Goal: Information Seeking & Learning: Learn about a topic

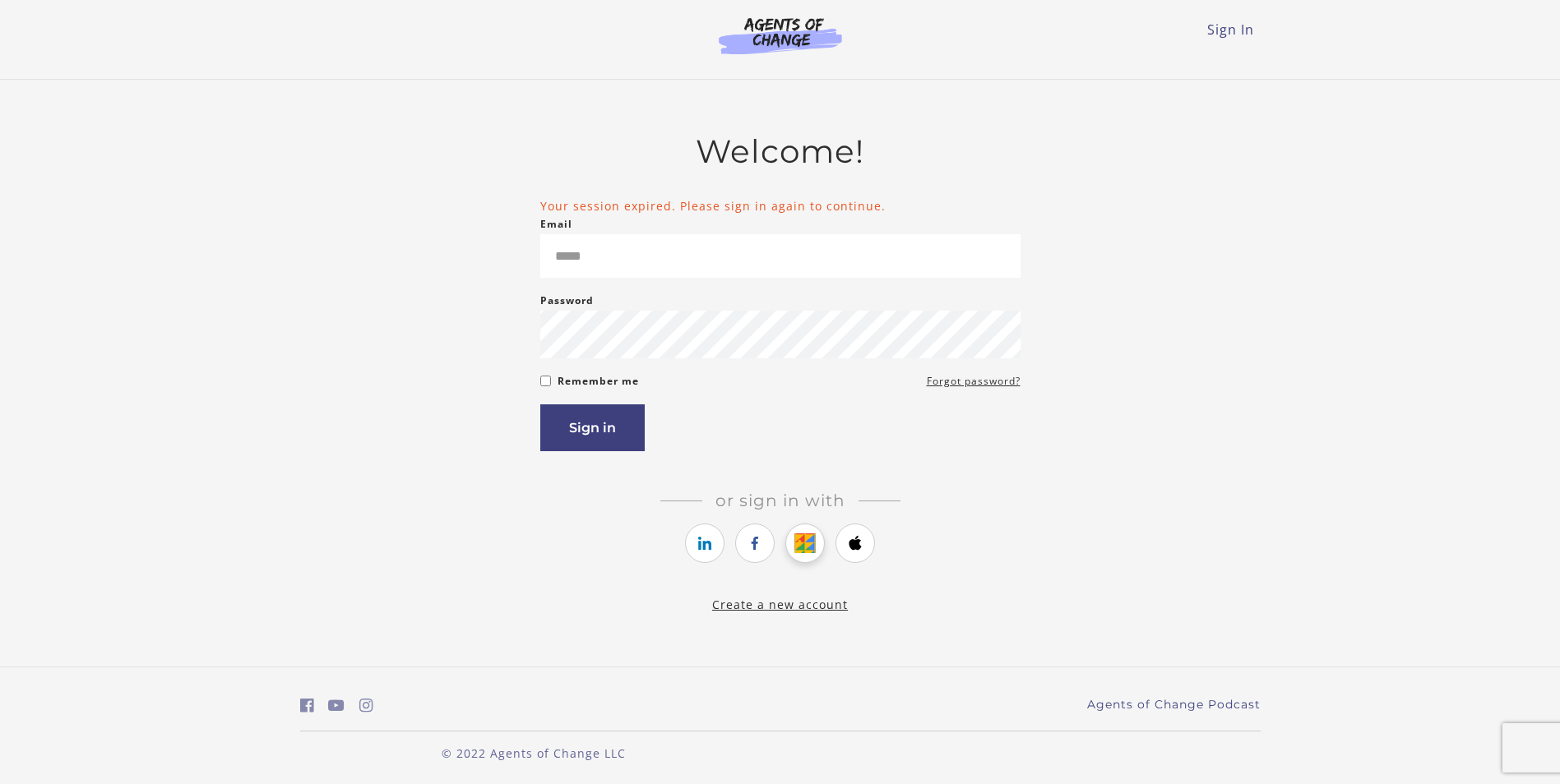
click at [816, 545] on link "https://courses.thinkific.com/users/auth/google?ss%5Breferral%5D=&ss%5Buser_ret…" at bounding box center [804, 543] width 39 height 39
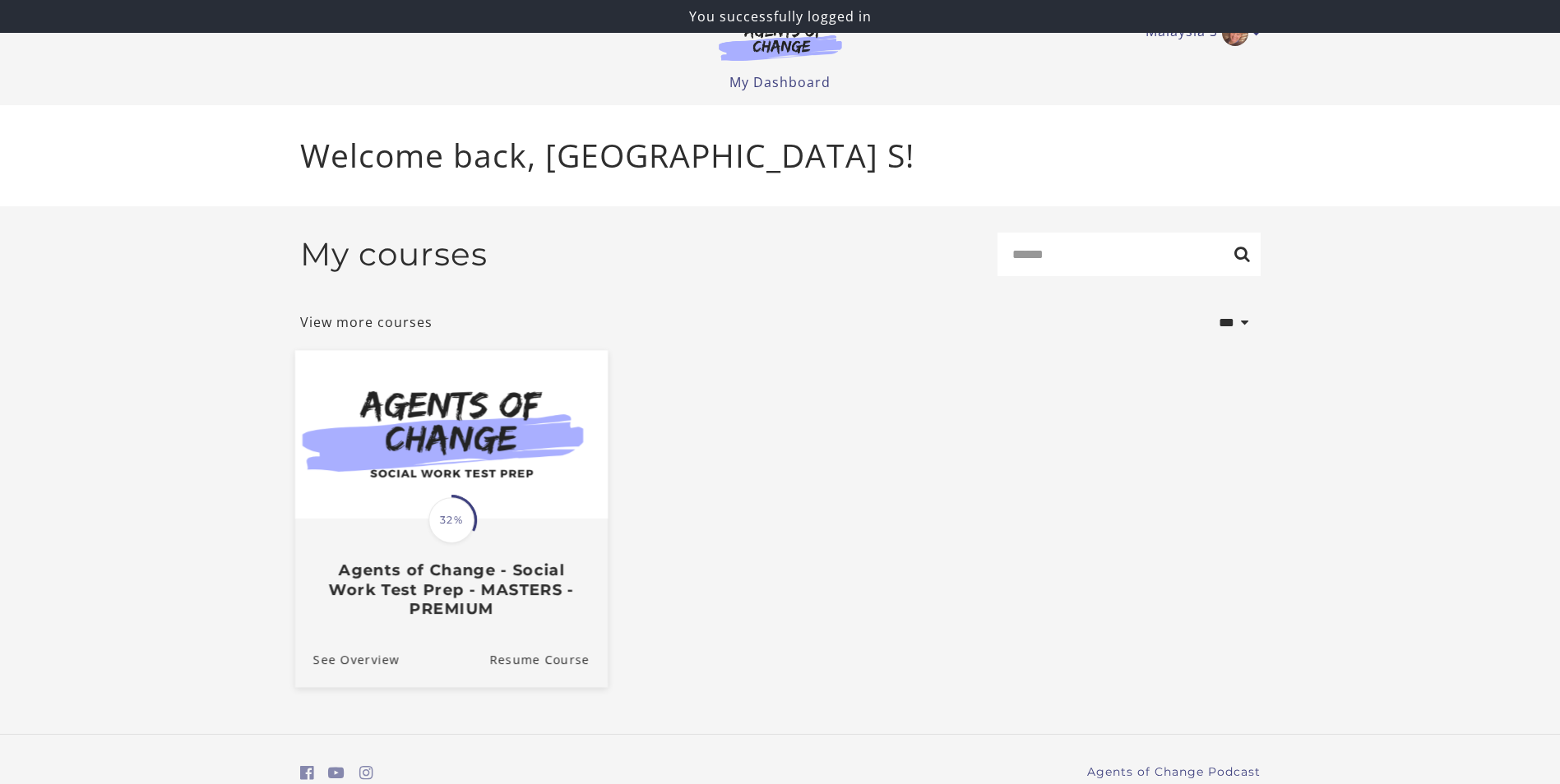
click at [542, 440] on img at bounding box center [451, 434] width 313 height 169
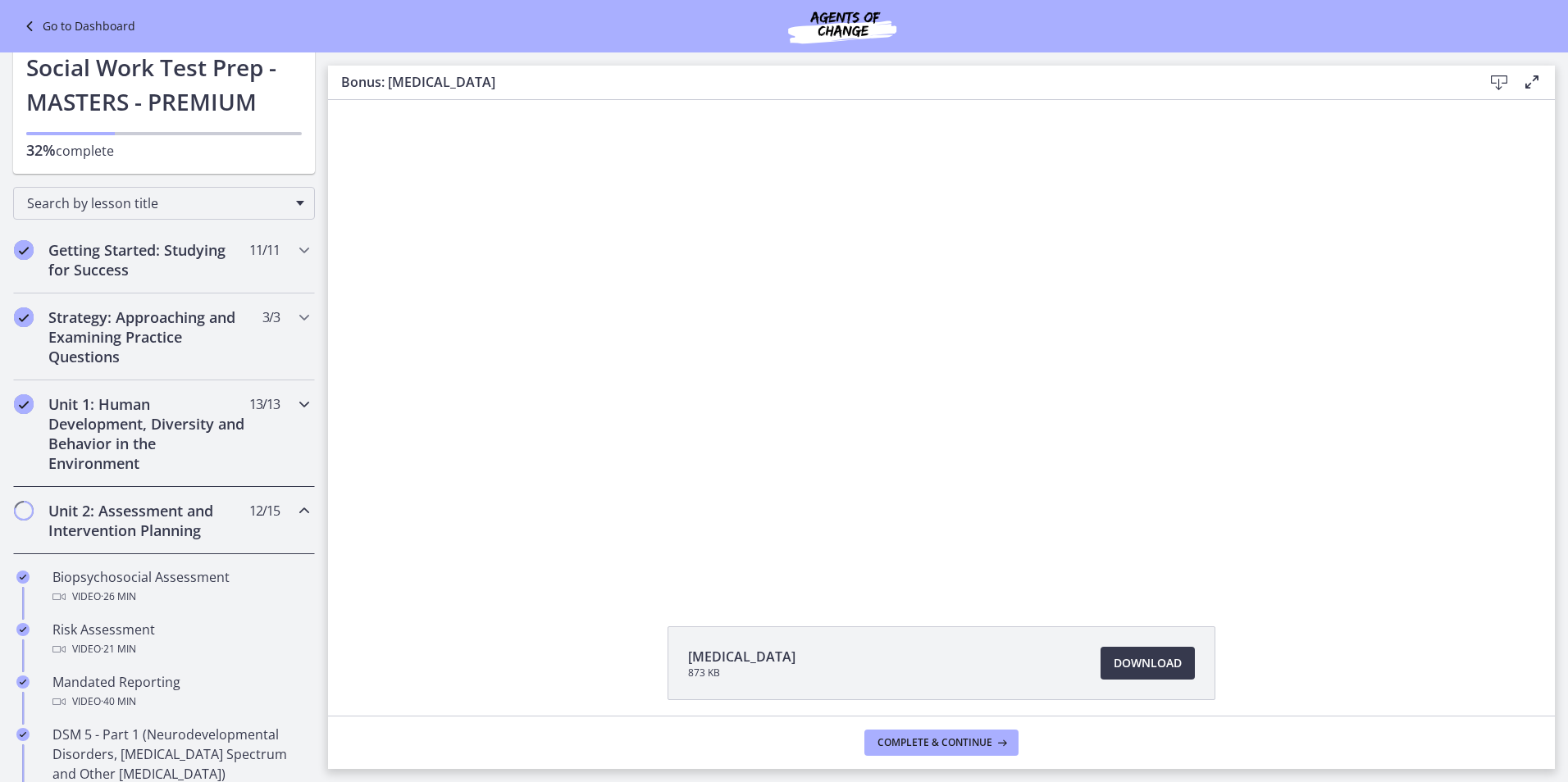
scroll to position [82, 0]
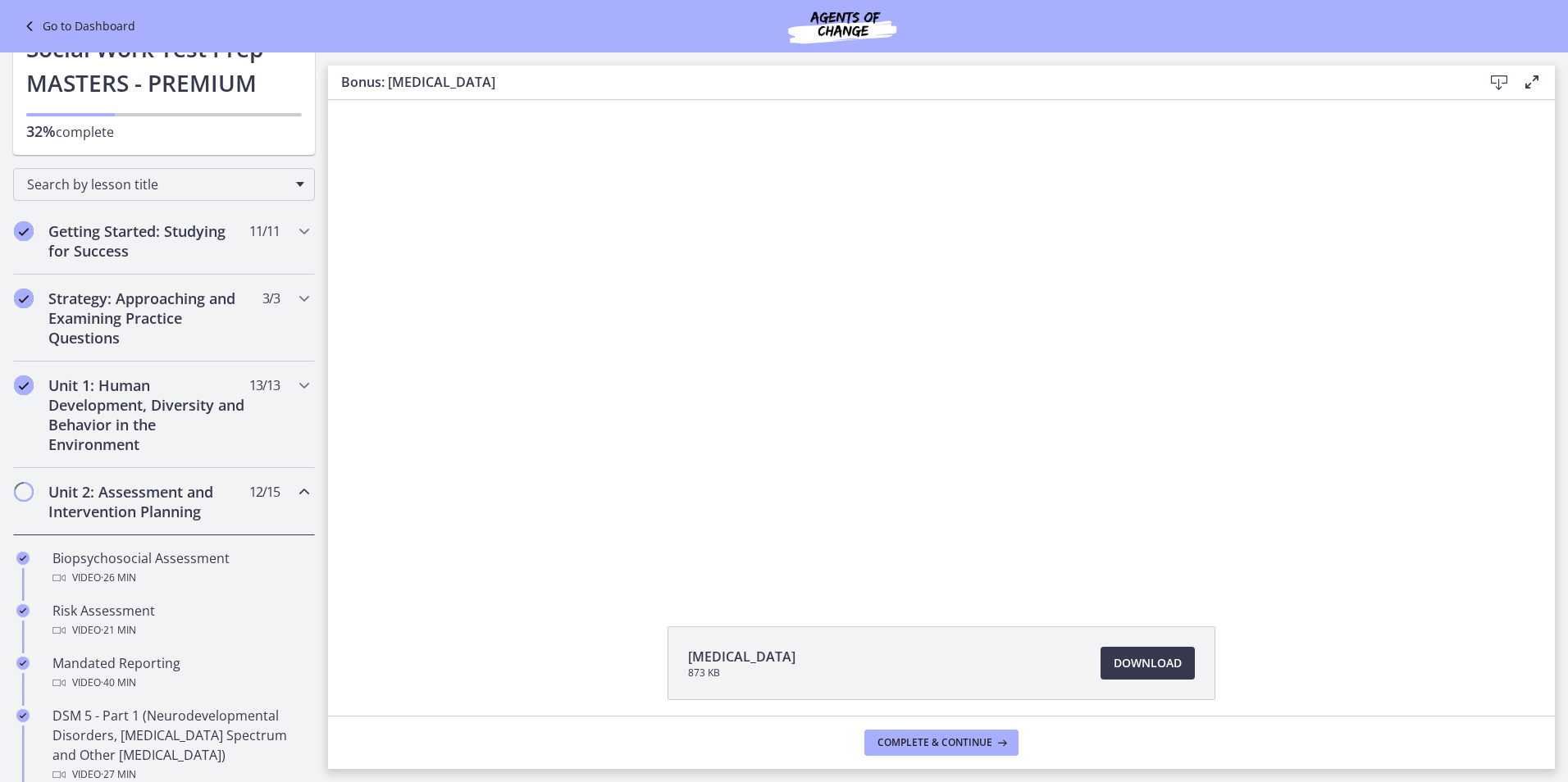
click at [198, 508] on h2 "Unit 2: Assessment and Intervention Planning" at bounding box center [148, 501] width 200 height 39
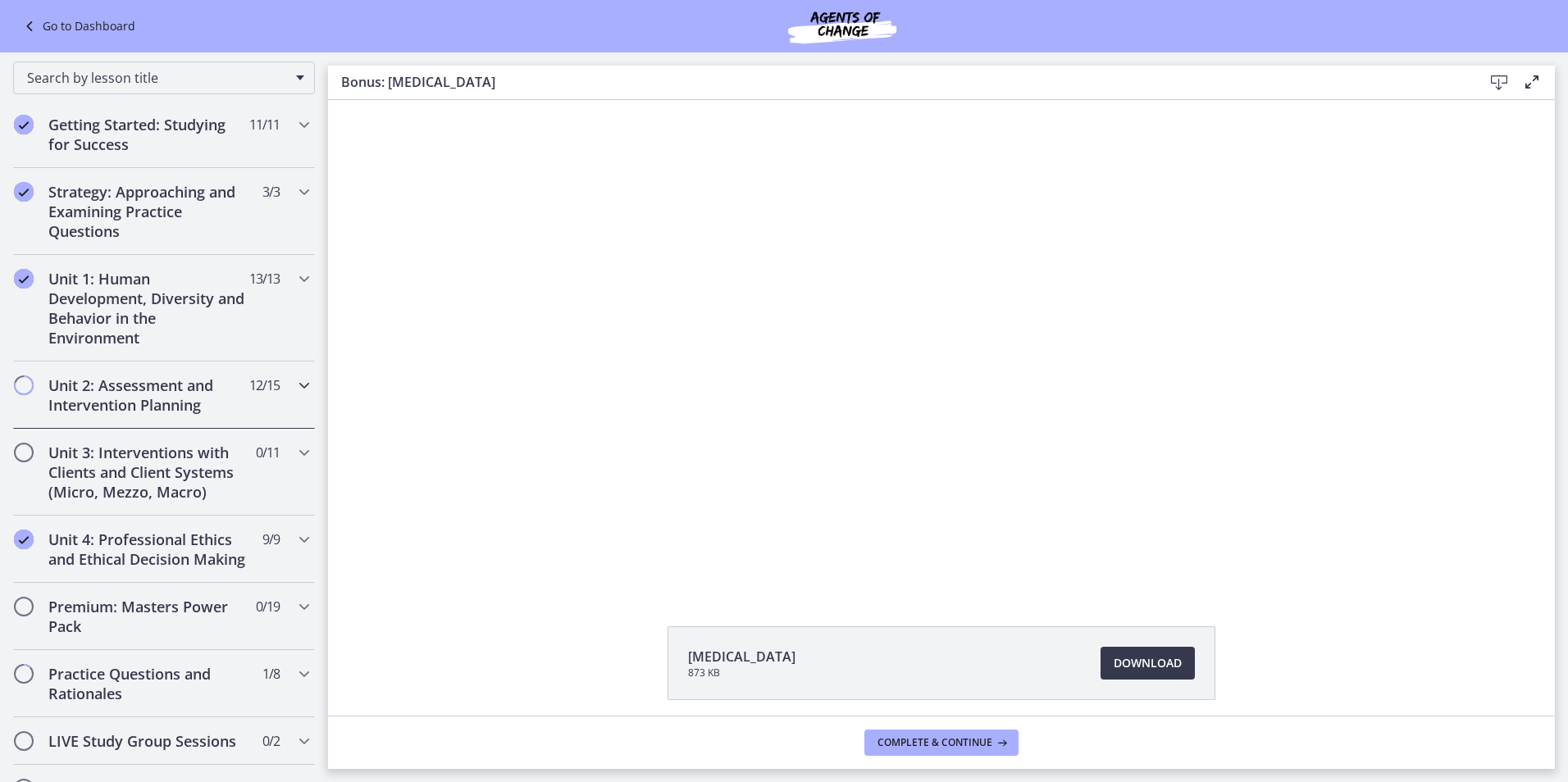
scroll to position [246, 0]
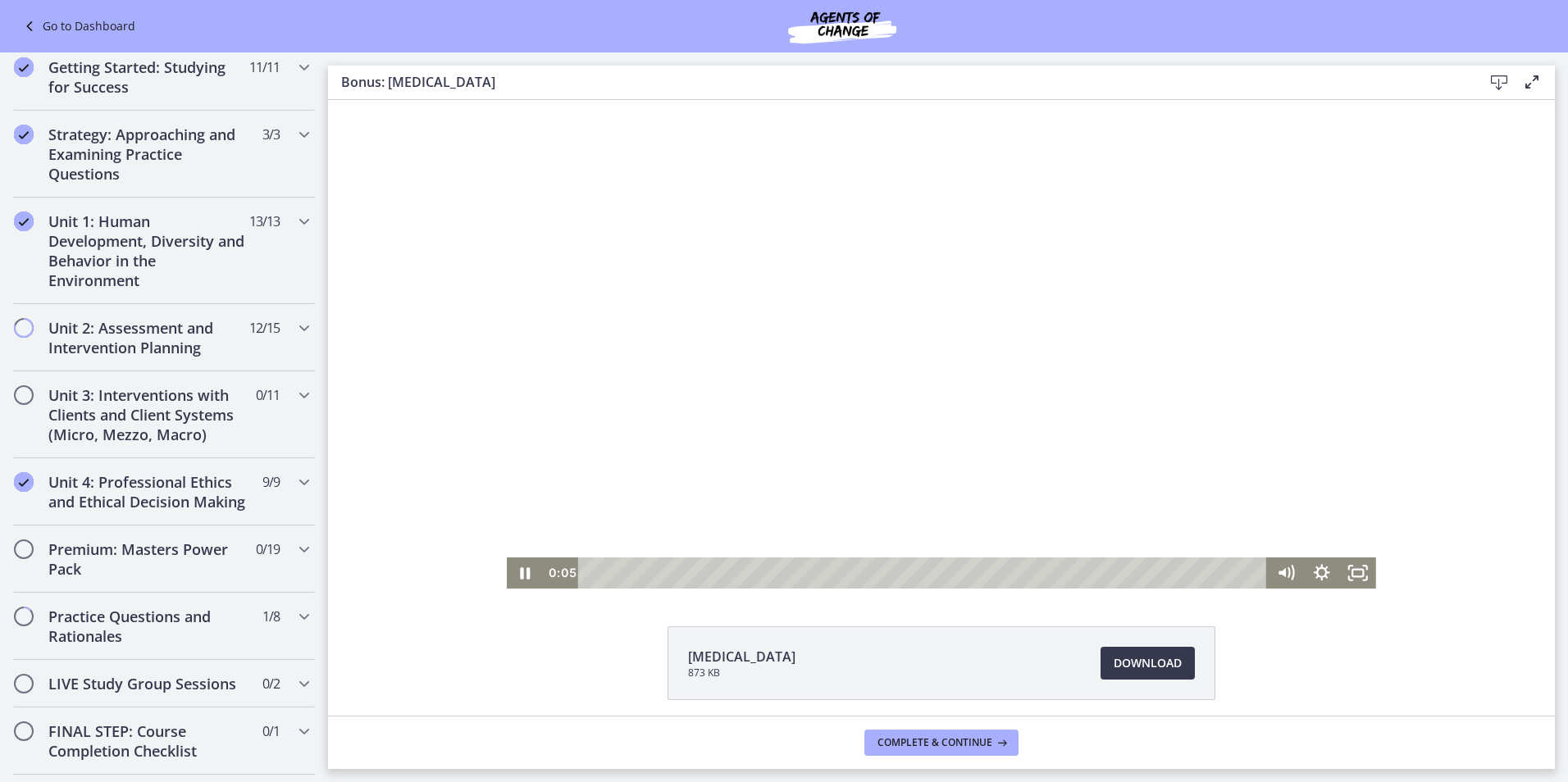
click at [528, 338] on div at bounding box center [942, 344] width 869 height 488
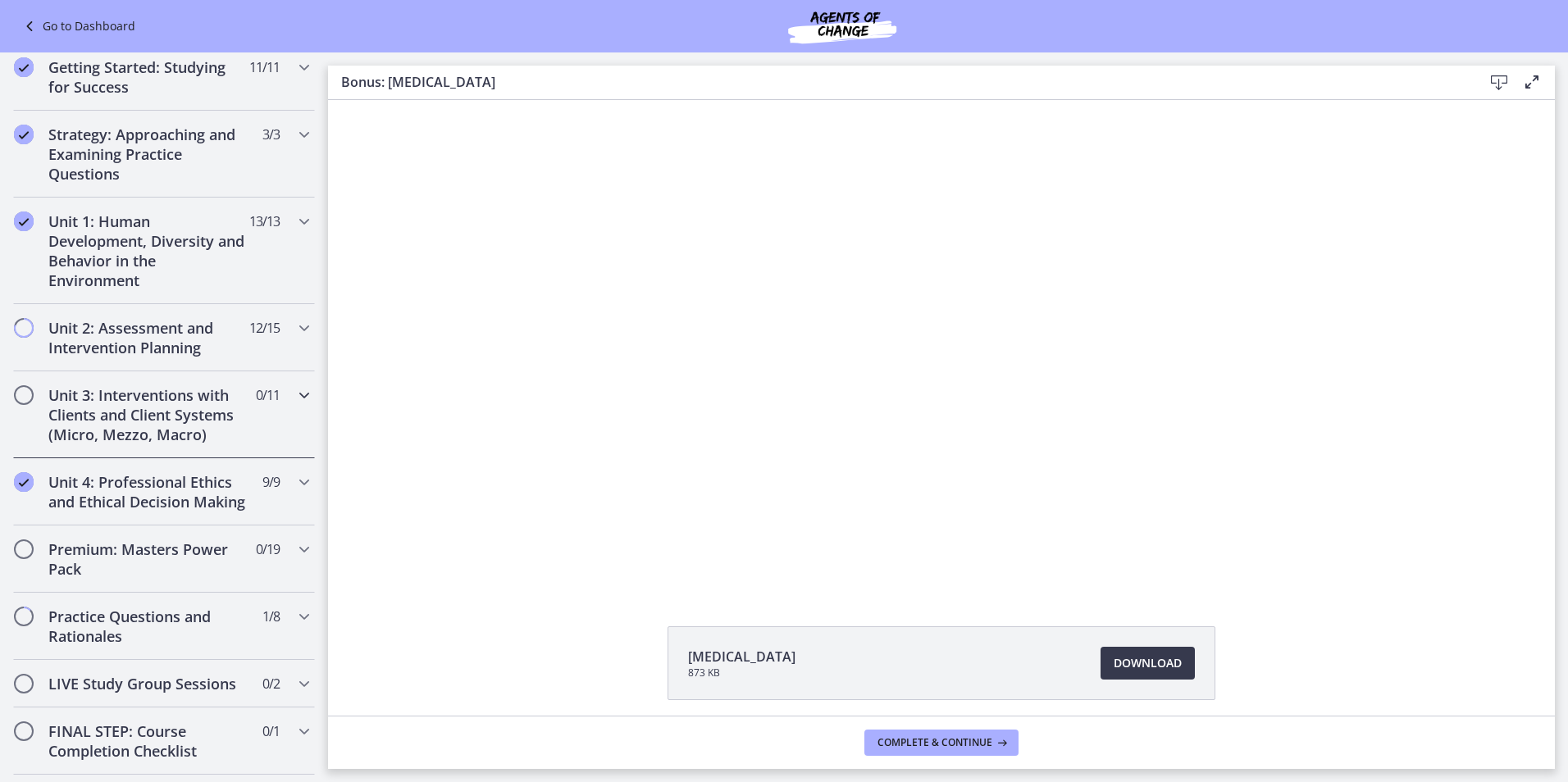
click at [295, 386] on icon "Chapters" at bounding box center [304, 396] width 20 height 20
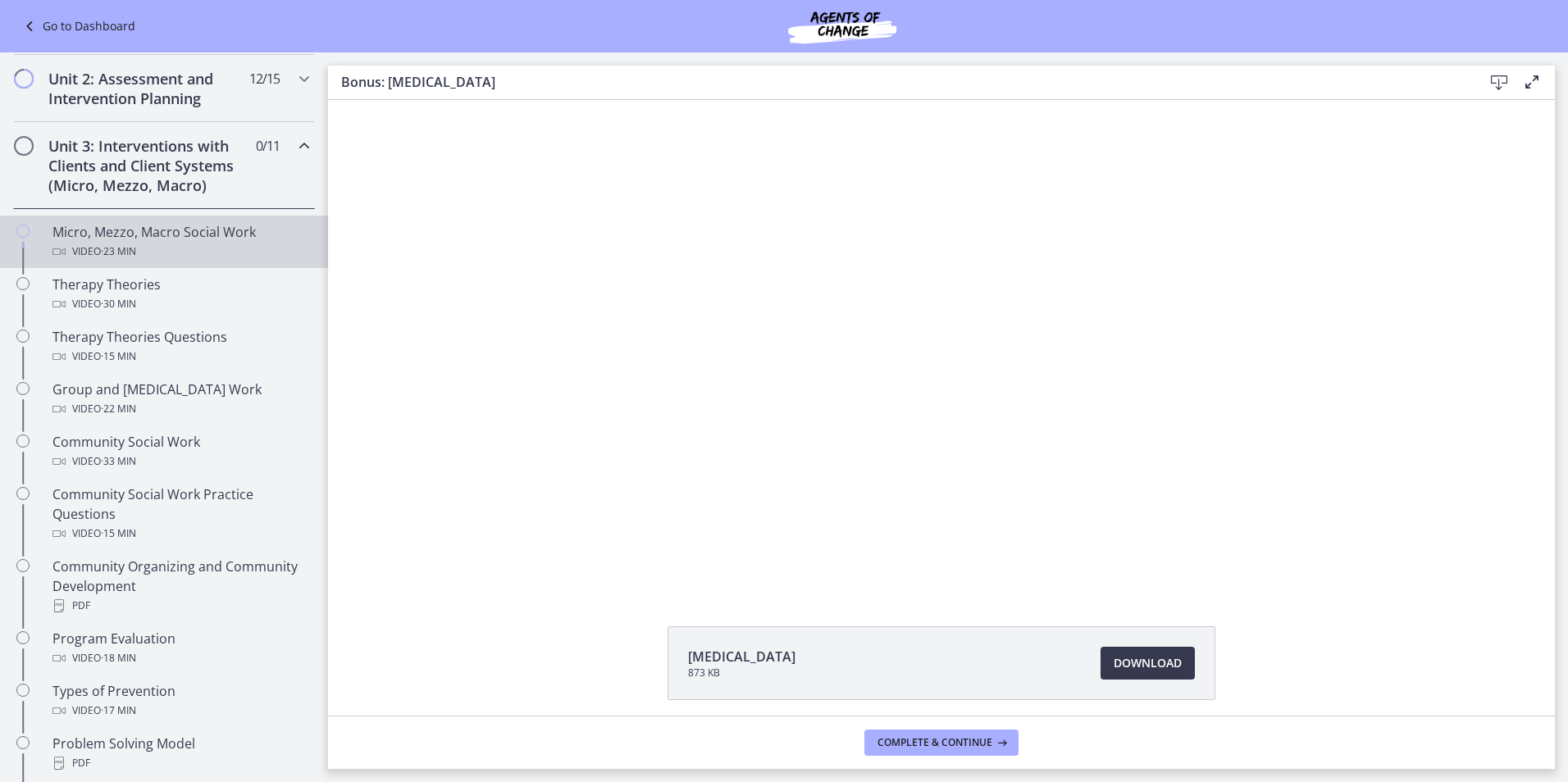
scroll to position [492, 0]
click at [84, 234] on div "Micro, Mezzo, Macro Social Work Video · 23 min" at bounding box center [180, 245] width 256 height 39
click at [718, 360] on div "Click for sound @keyframes VOLUME_SMALL_WAVE_FLASH { 0% { opacity: 0; } 33% { o…" at bounding box center [942, 344] width 972 height 488
click at [718, 360] on div at bounding box center [942, 344] width 972 height 488
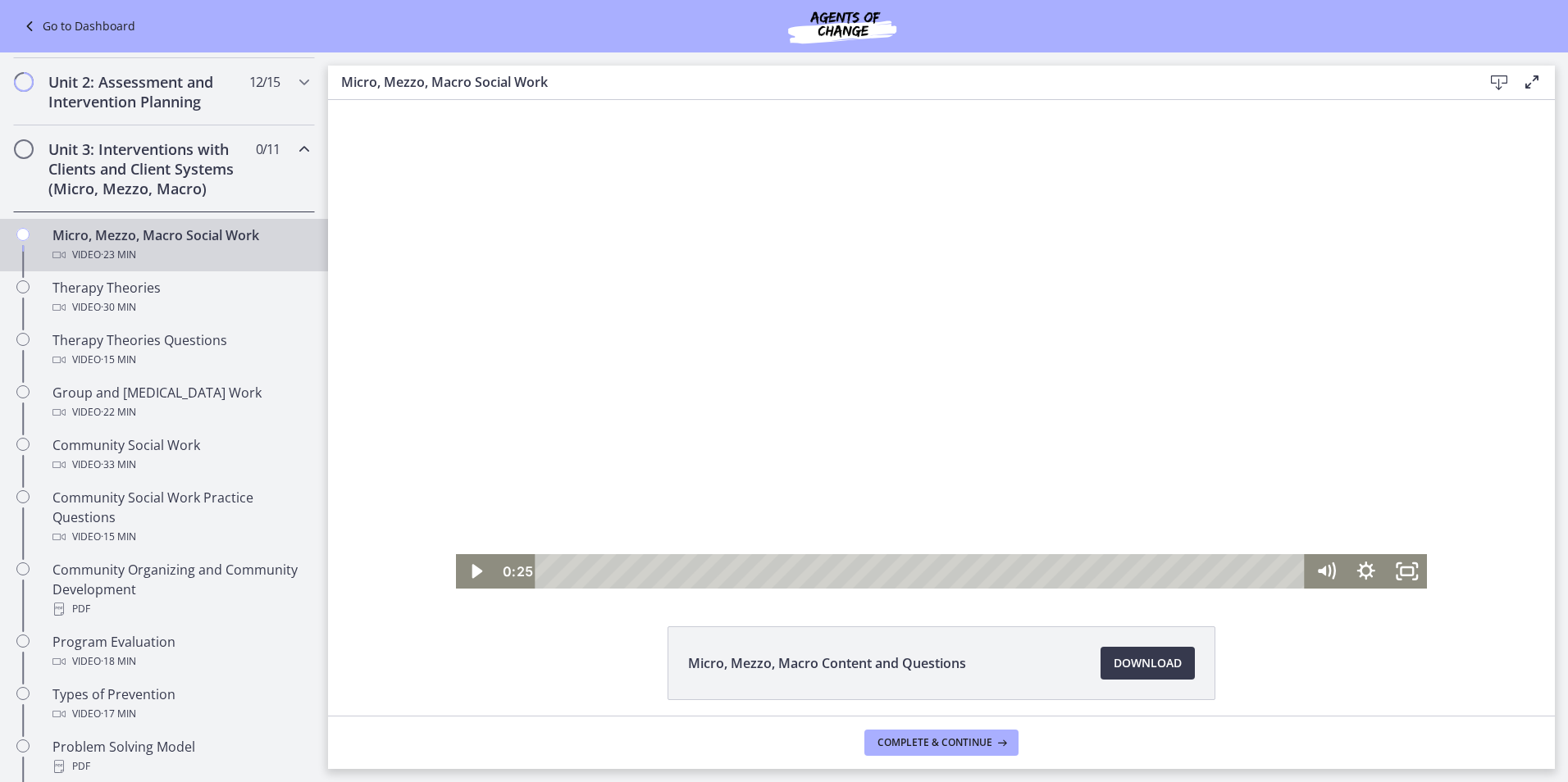
click at [638, 403] on div at bounding box center [942, 344] width 972 height 488
drag, startPoint x: 559, startPoint y: 572, endPoint x: 460, endPoint y: 606, distance: 104.7
click at [460, 589] on html "Click for sound @keyframes VOLUME_SMALL_WAVE_FLASH { 0% { opacity: 0; } 33% { o…" at bounding box center [942, 344] width 1227 height 488
click at [1400, 562] on icon "Fullscreen" at bounding box center [1407, 571] width 48 height 41
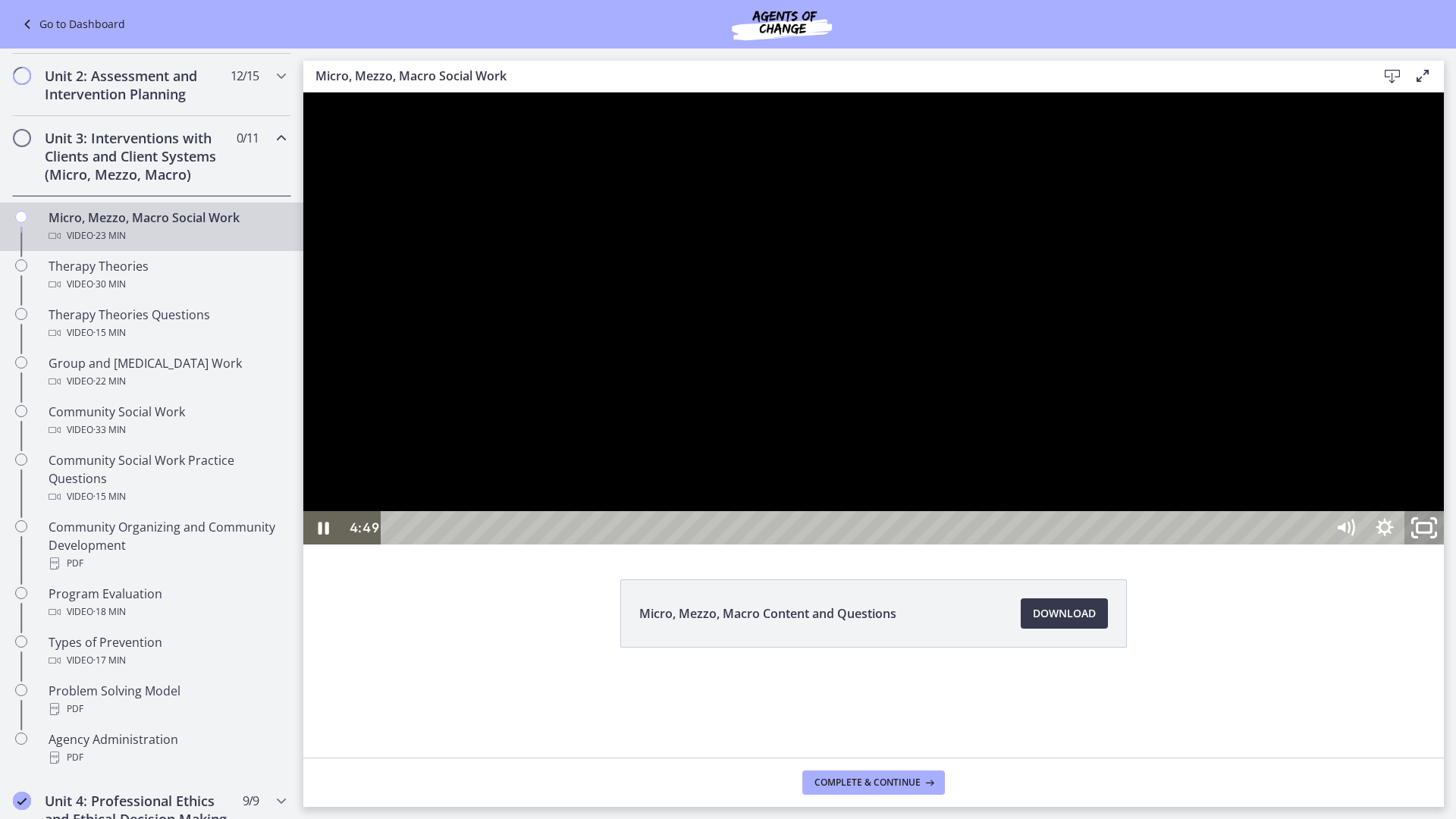
click at [1448, 548] on icon "Unfullscreen" at bounding box center [1424, 528] width 47 height 40
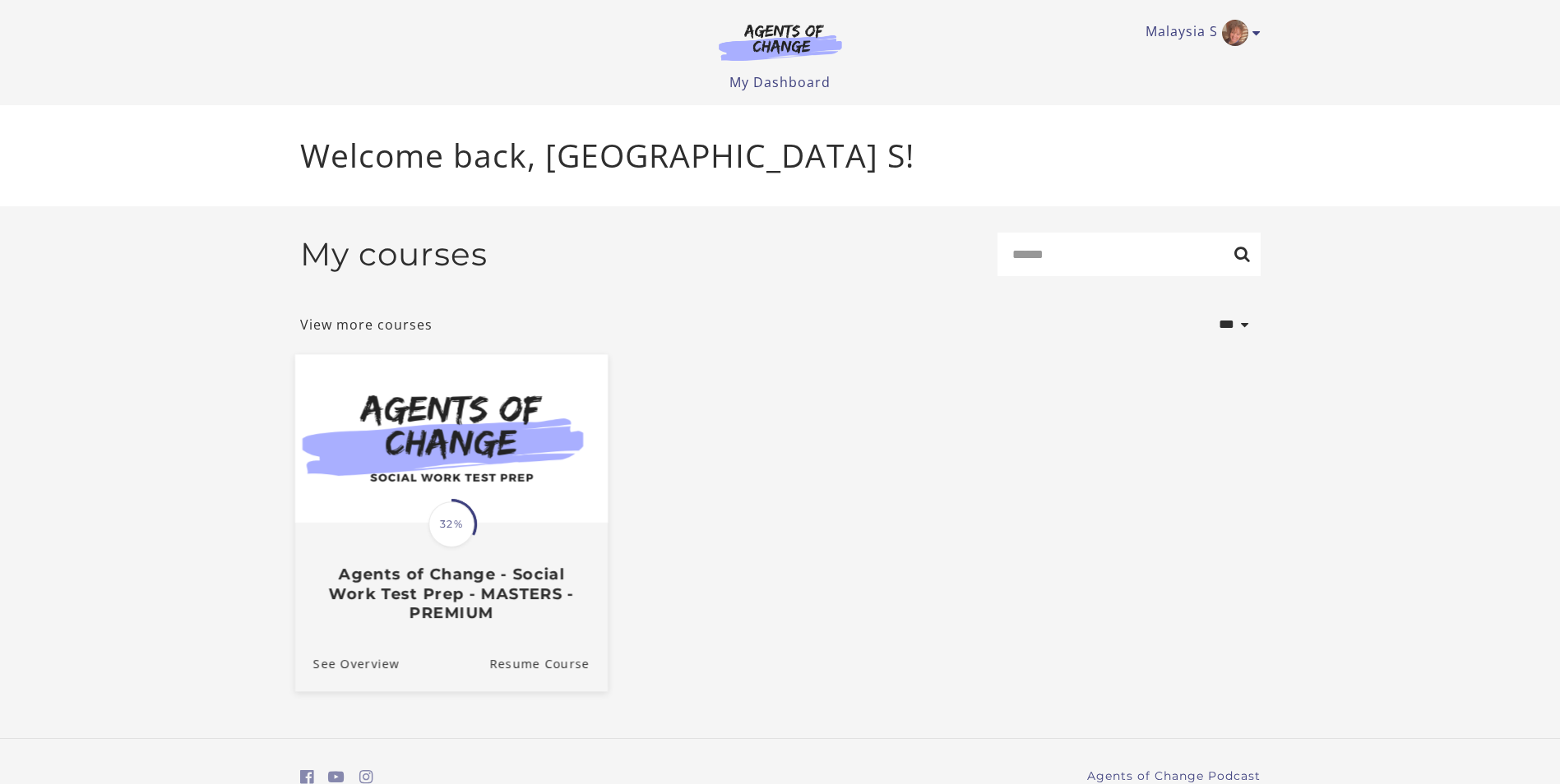
click at [398, 493] on img at bounding box center [451, 438] width 313 height 169
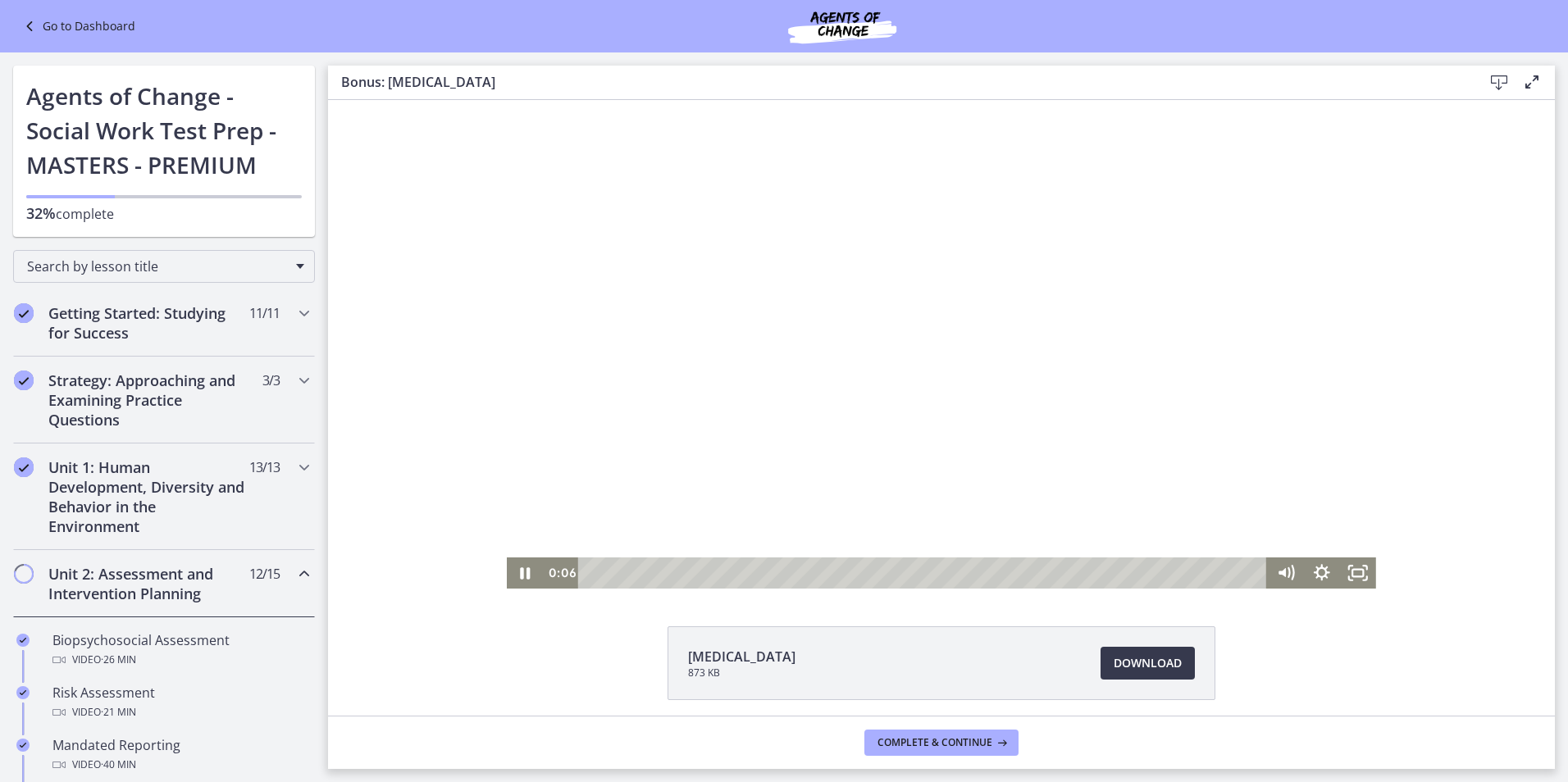
click at [728, 362] on div at bounding box center [942, 344] width 869 height 488
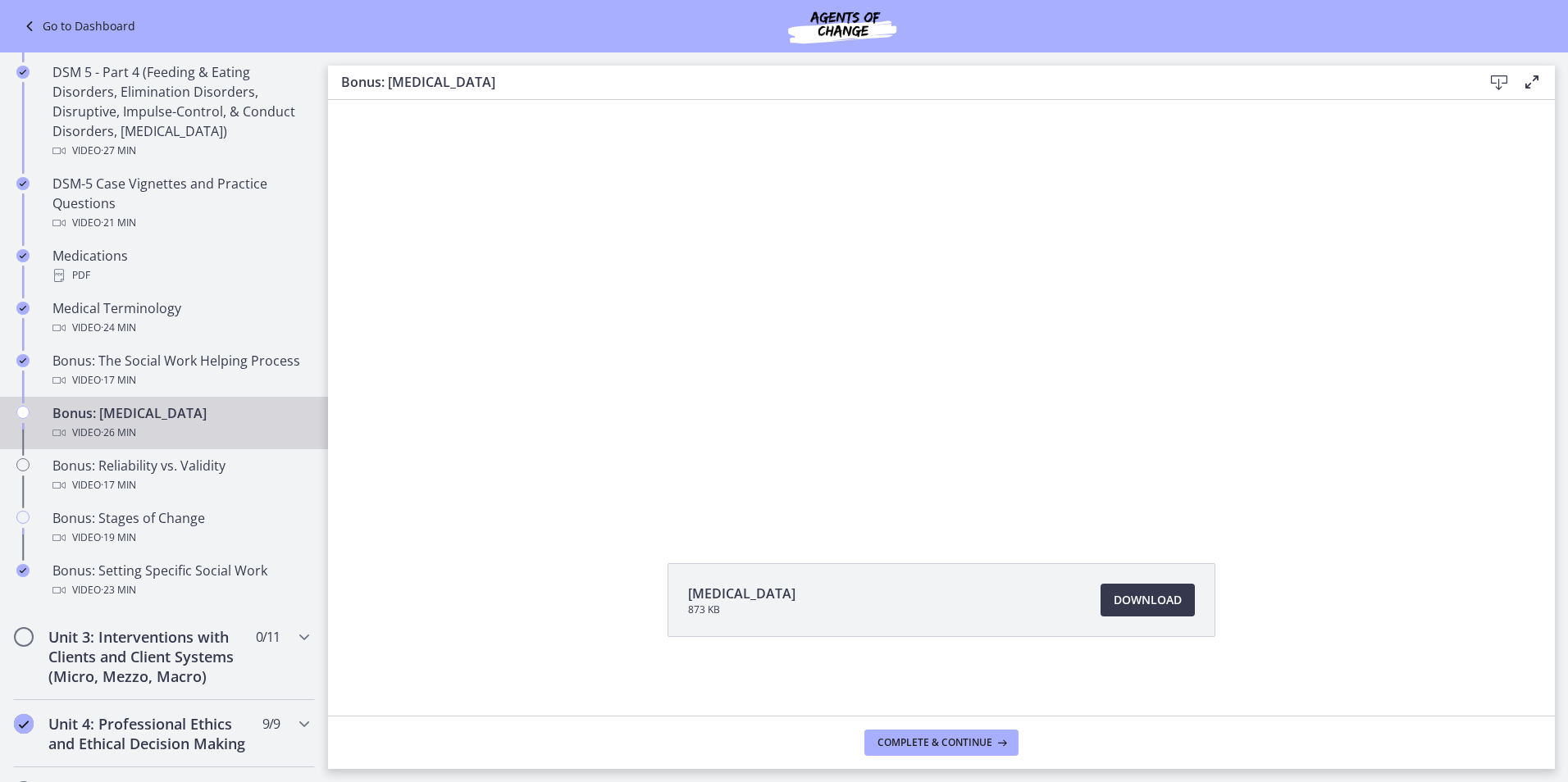
scroll to position [1230, 0]
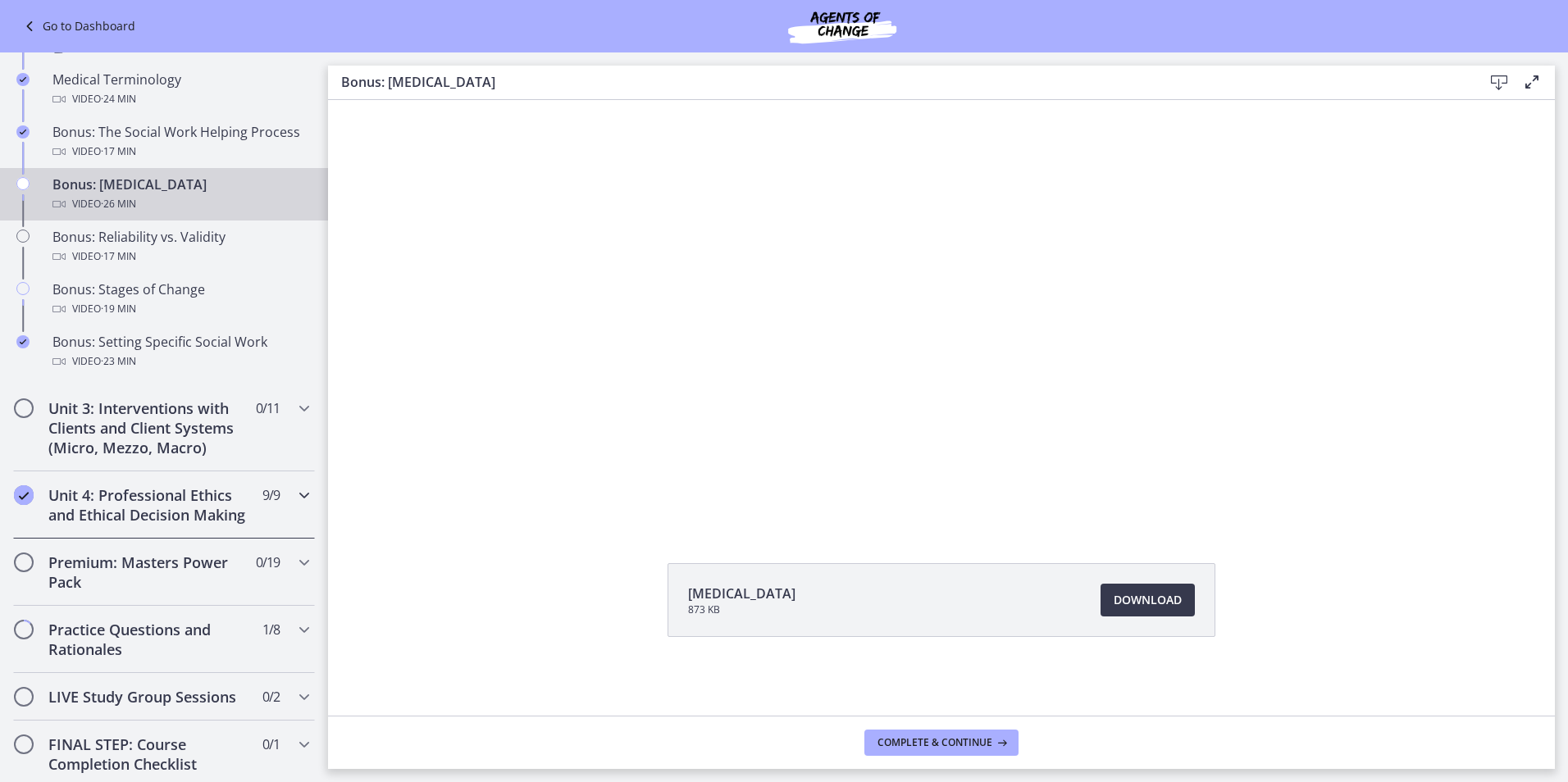
click at [191, 525] on h2 "Unit 4: Professional Ethics and Ethical Decision Making" at bounding box center [148, 504] width 200 height 39
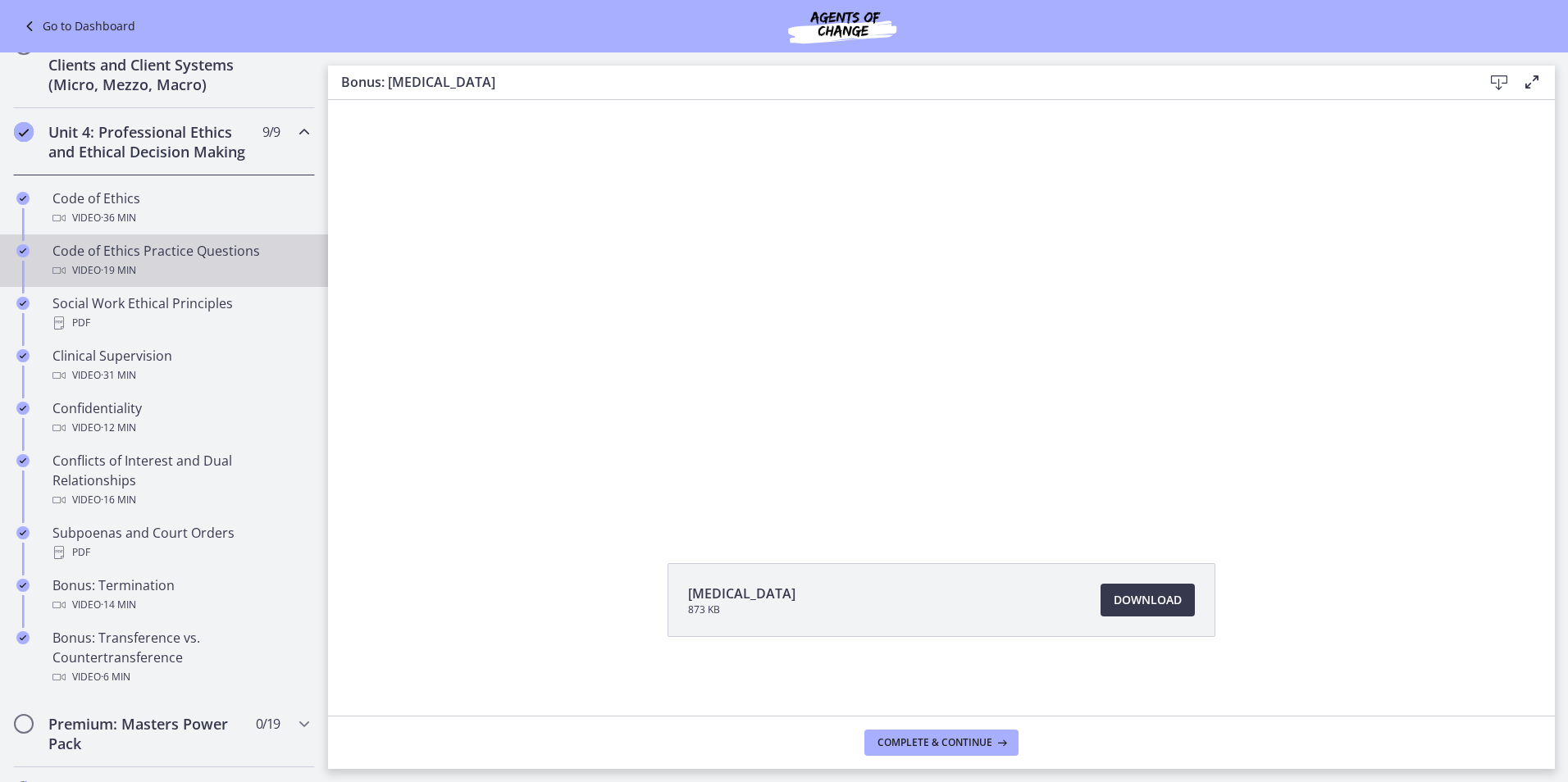
scroll to position [400, 0]
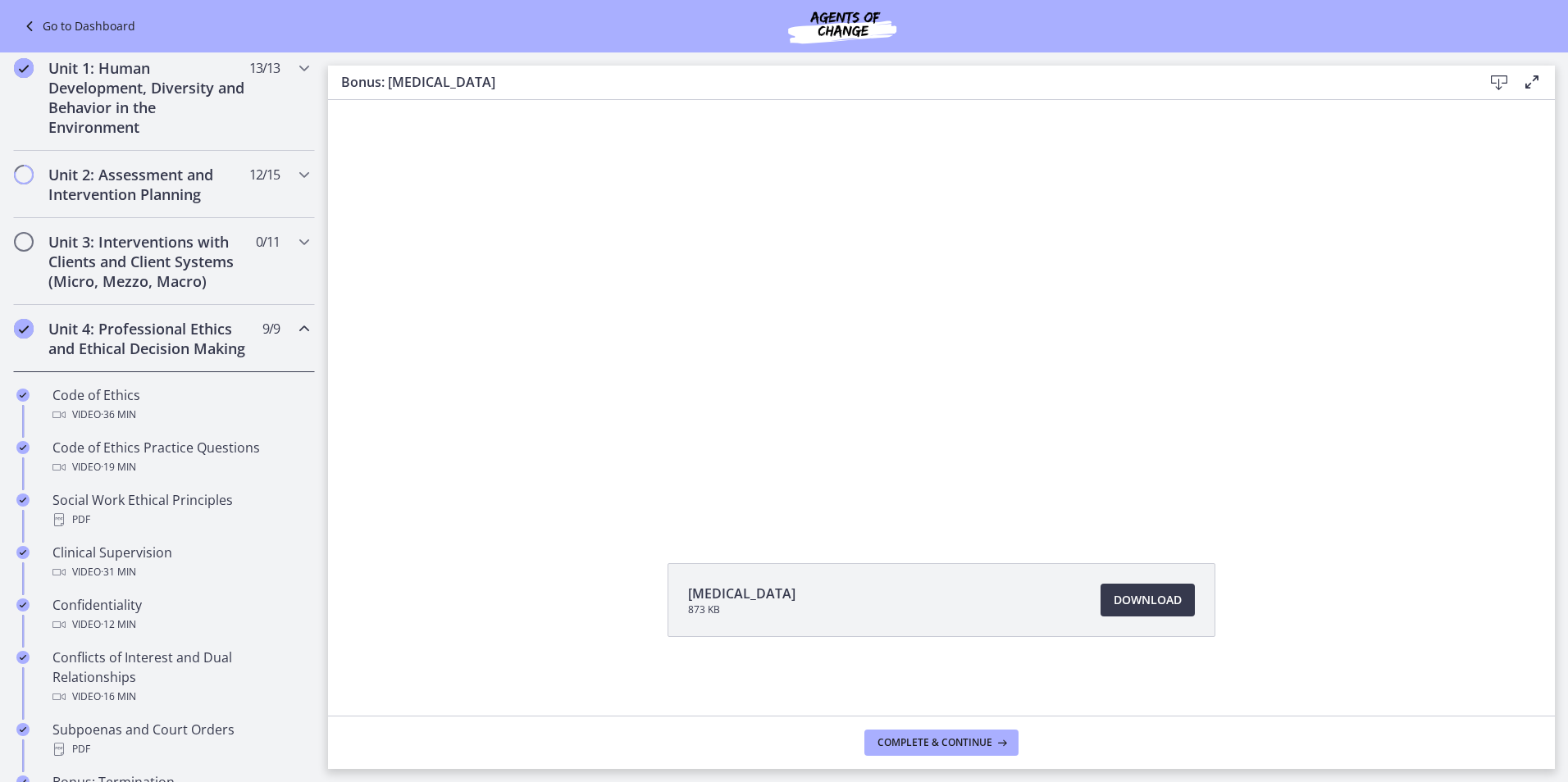
click at [171, 321] on h2 "Unit 4: Professional Ethics and Ethical Decision Making" at bounding box center [148, 338] width 200 height 39
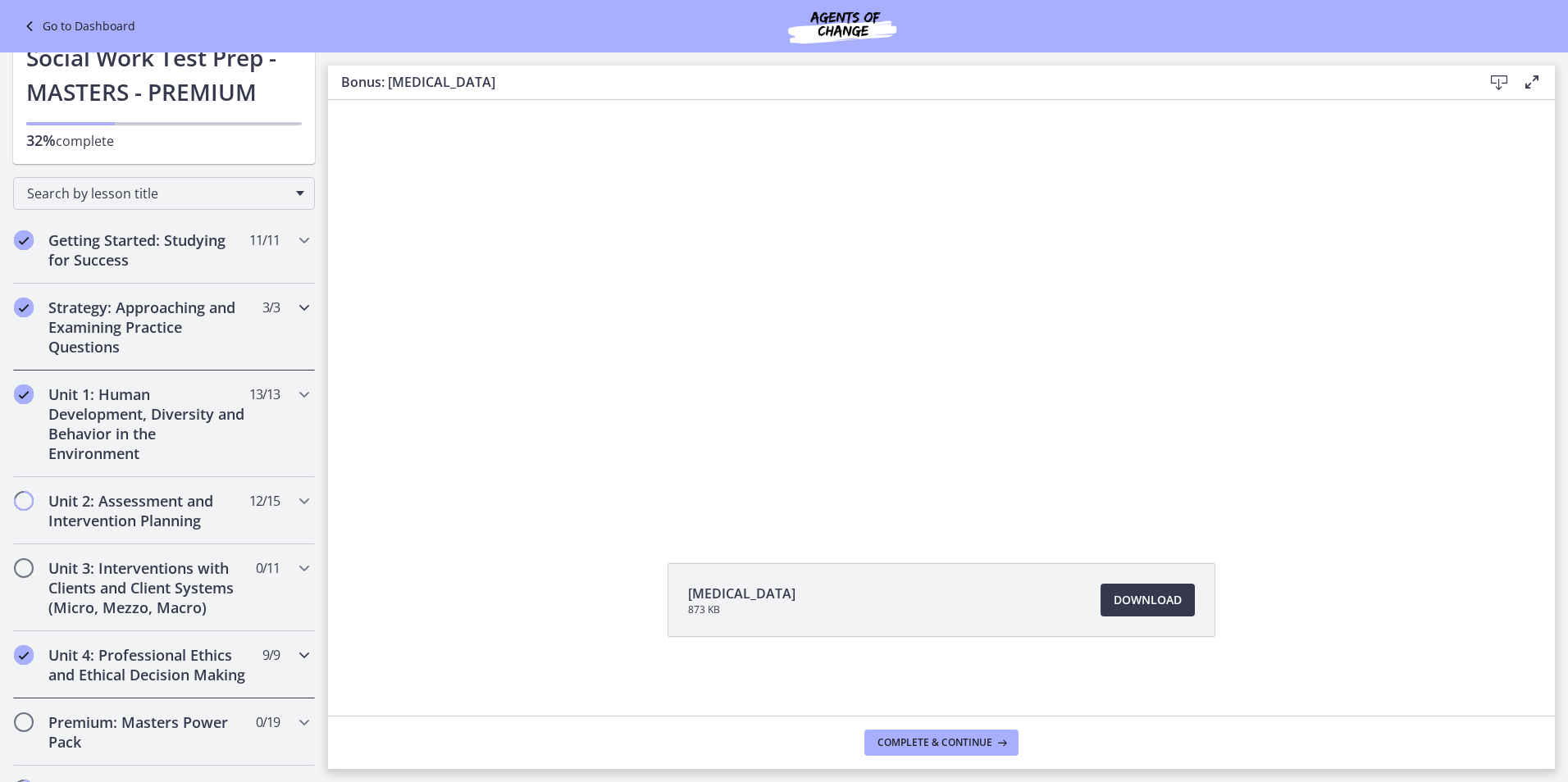
scroll to position [71, 0]
click at [173, 519] on h2 "Unit 2: Assessment and Intervention Planning" at bounding box center [148, 512] width 200 height 39
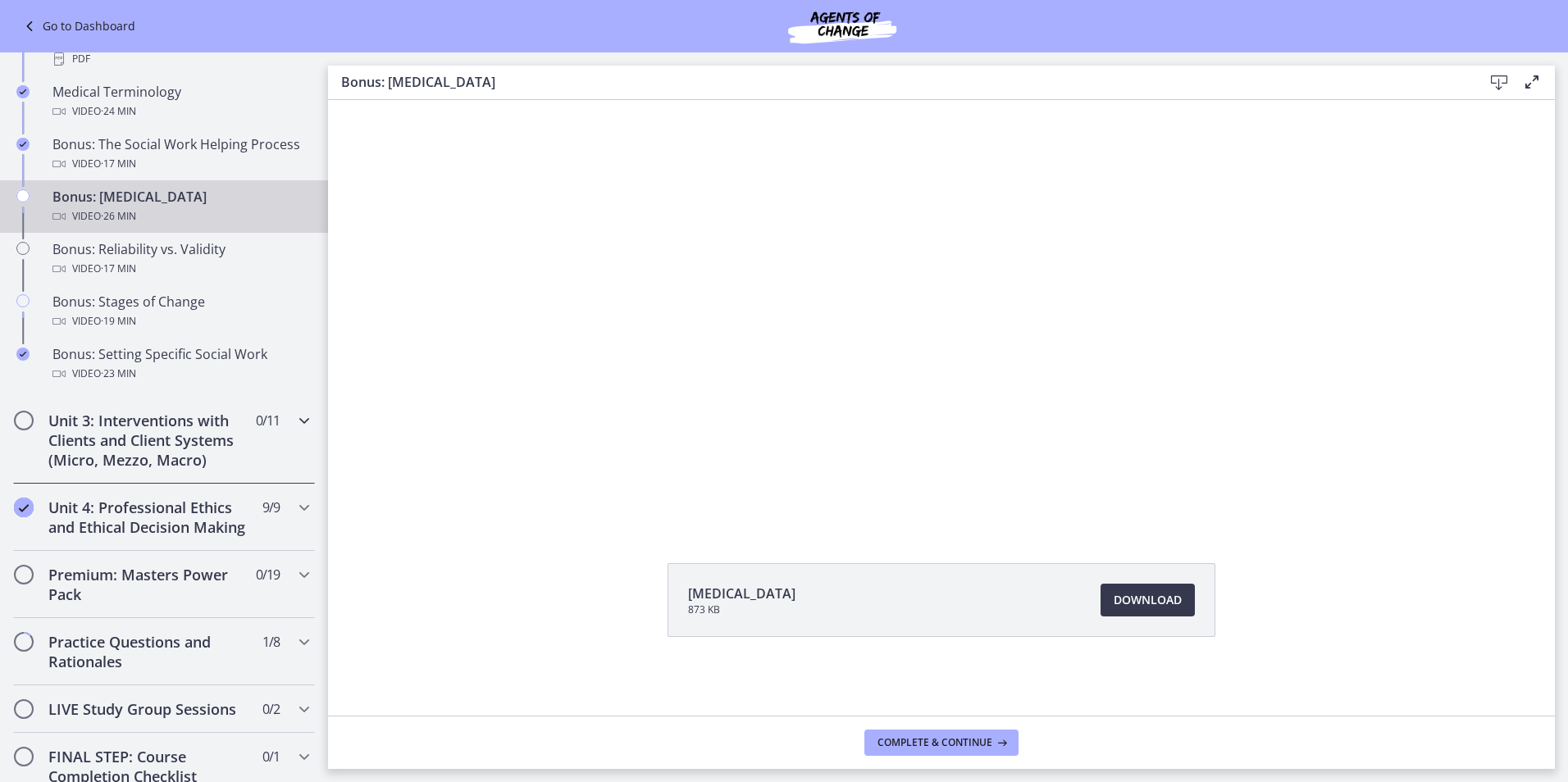
scroll to position [1219, 0]
click at [181, 454] on h2 "Unit 3: Interventions with Clients and Client Systems (Micro, Mezzo, Macro)" at bounding box center [148, 438] width 200 height 59
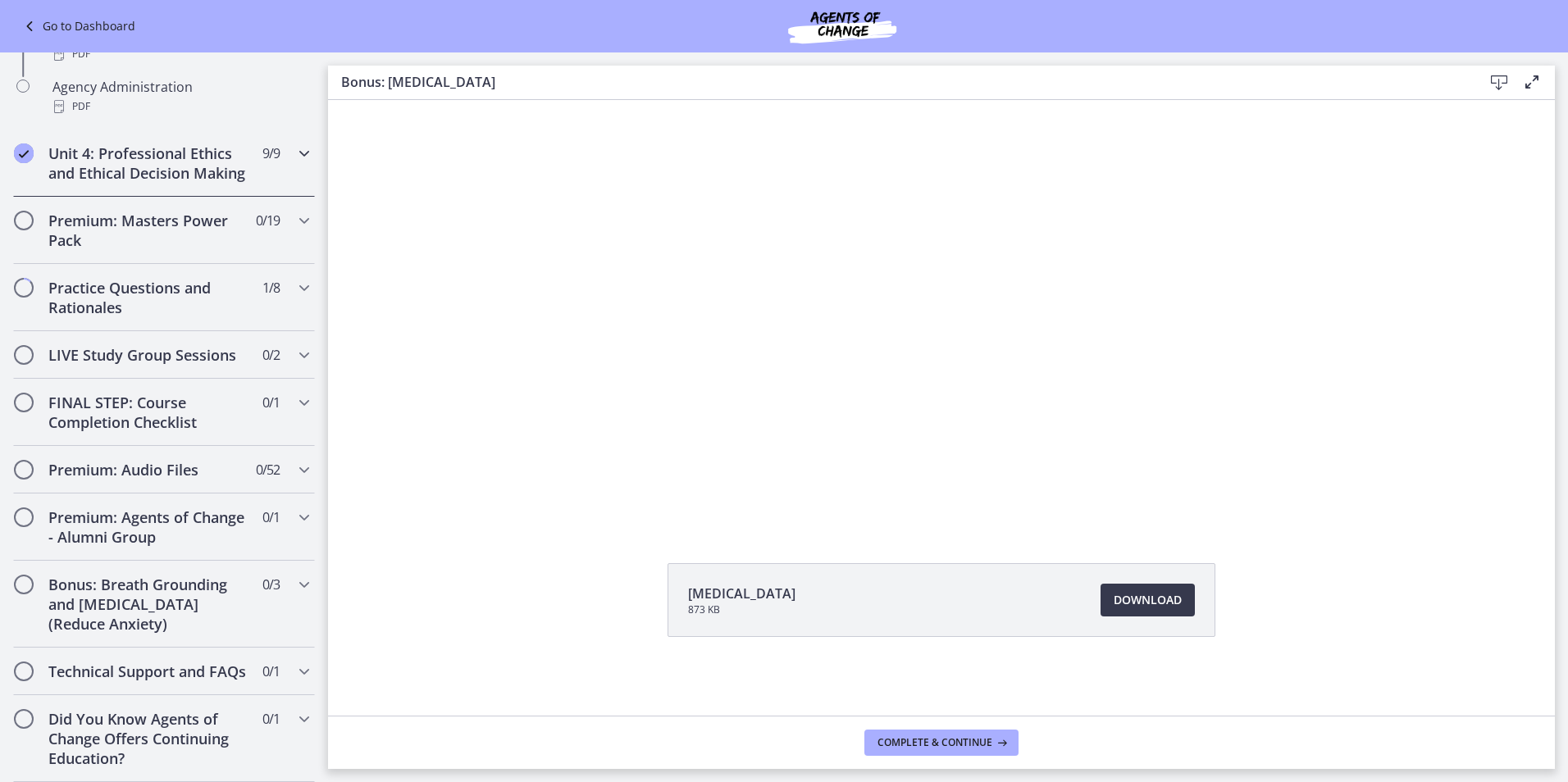
click at [168, 165] on h2 "Unit 4: Professional Ethics and Ethical Decision Making" at bounding box center [148, 163] width 200 height 39
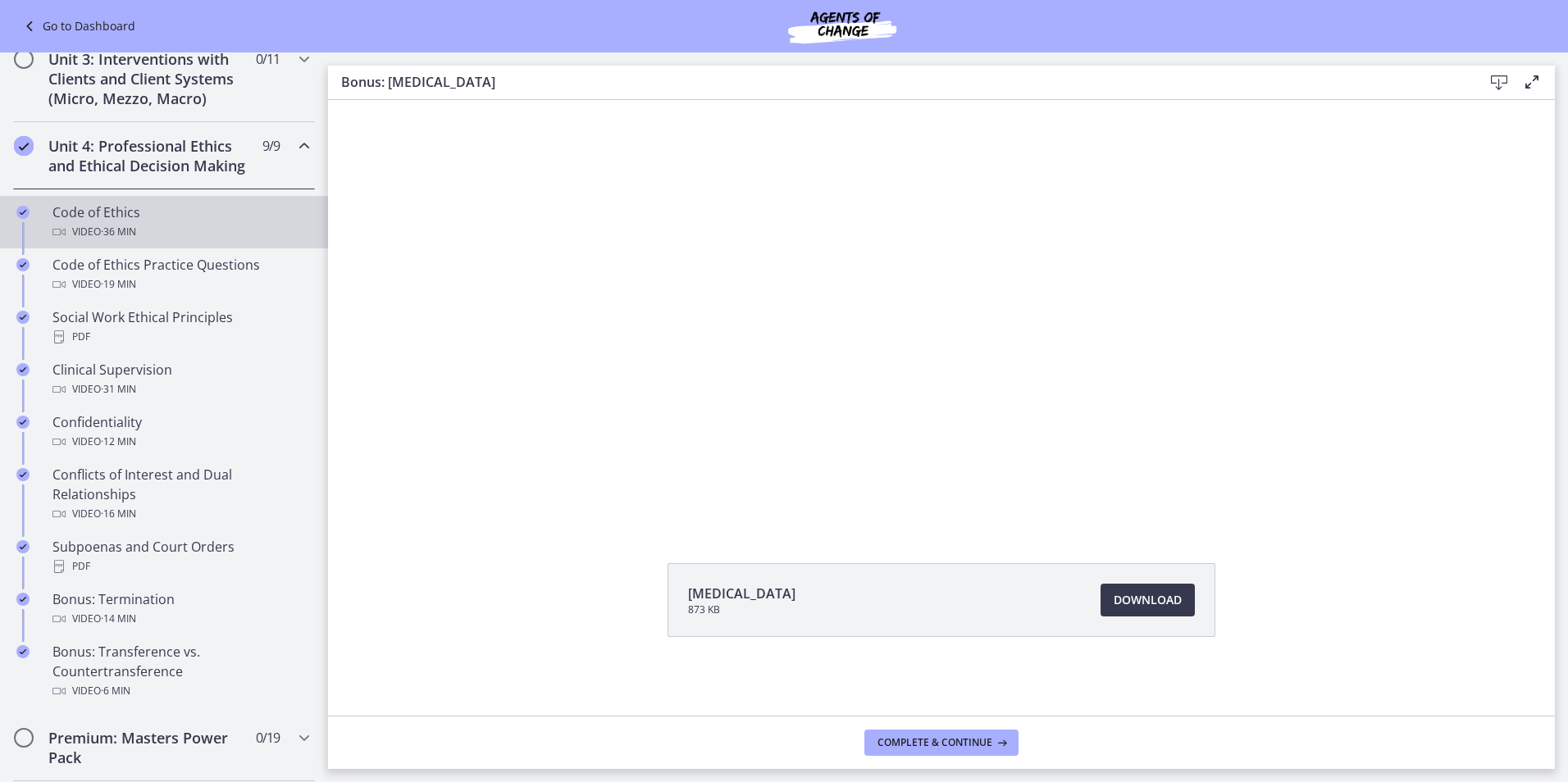
scroll to position [555, 0]
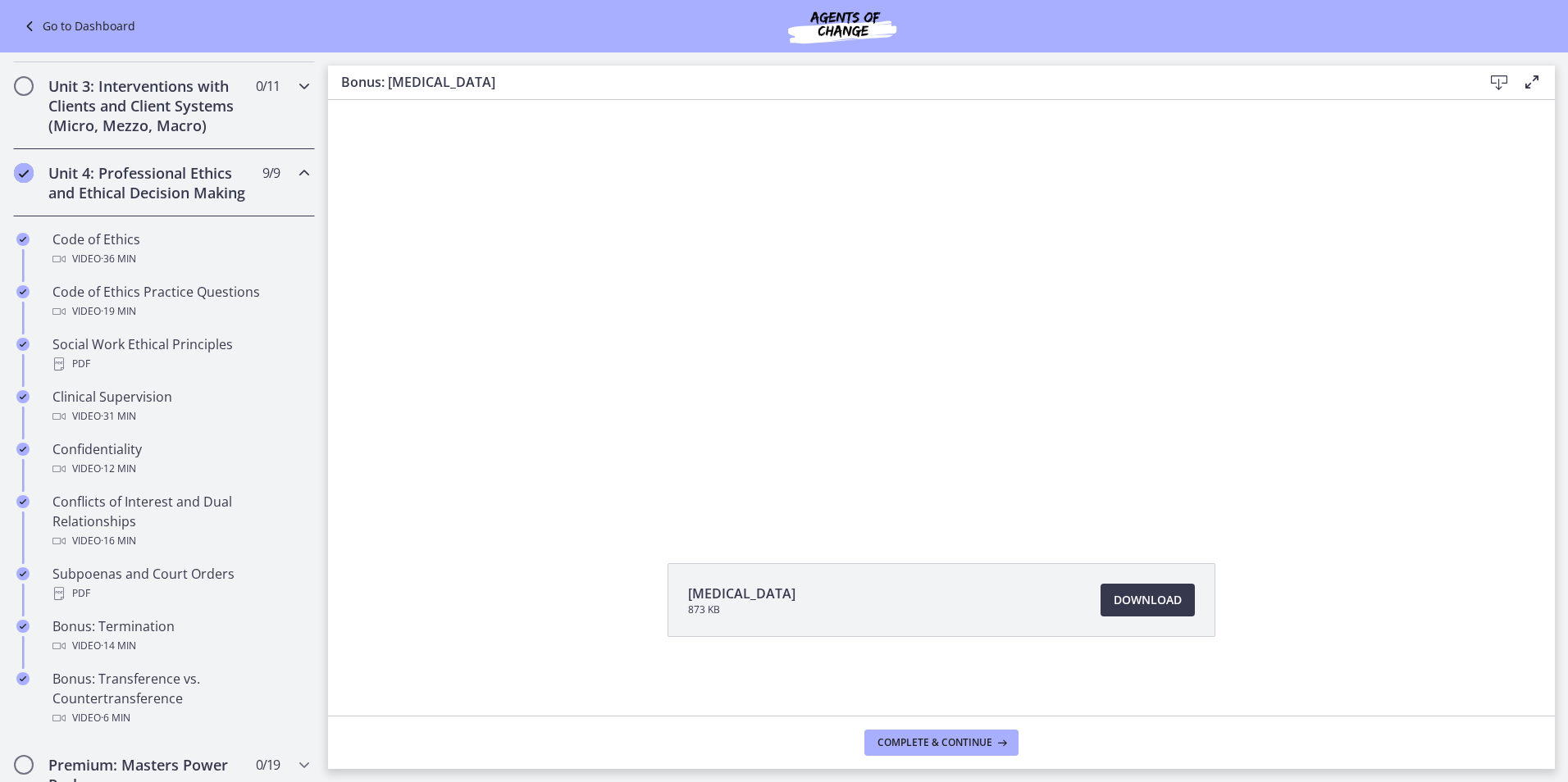
click at [163, 96] on h2 "Unit 3: Interventions with Clients and Client Systems (Micro, Mezzo, Macro)" at bounding box center [148, 105] width 200 height 59
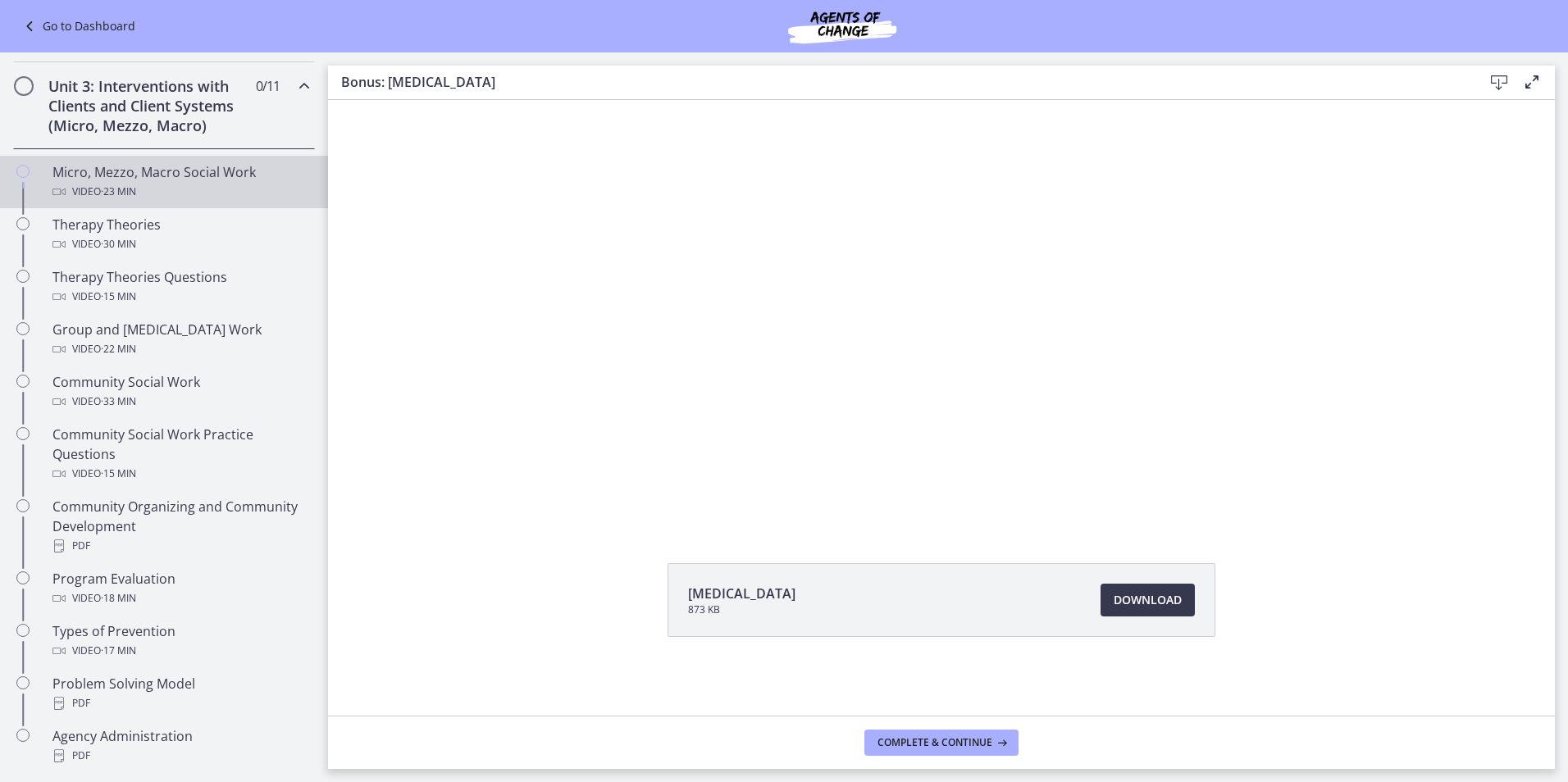
click at [171, 184] on div "Video · 23 min" at bounding box center [180, 192] width 256 height 20
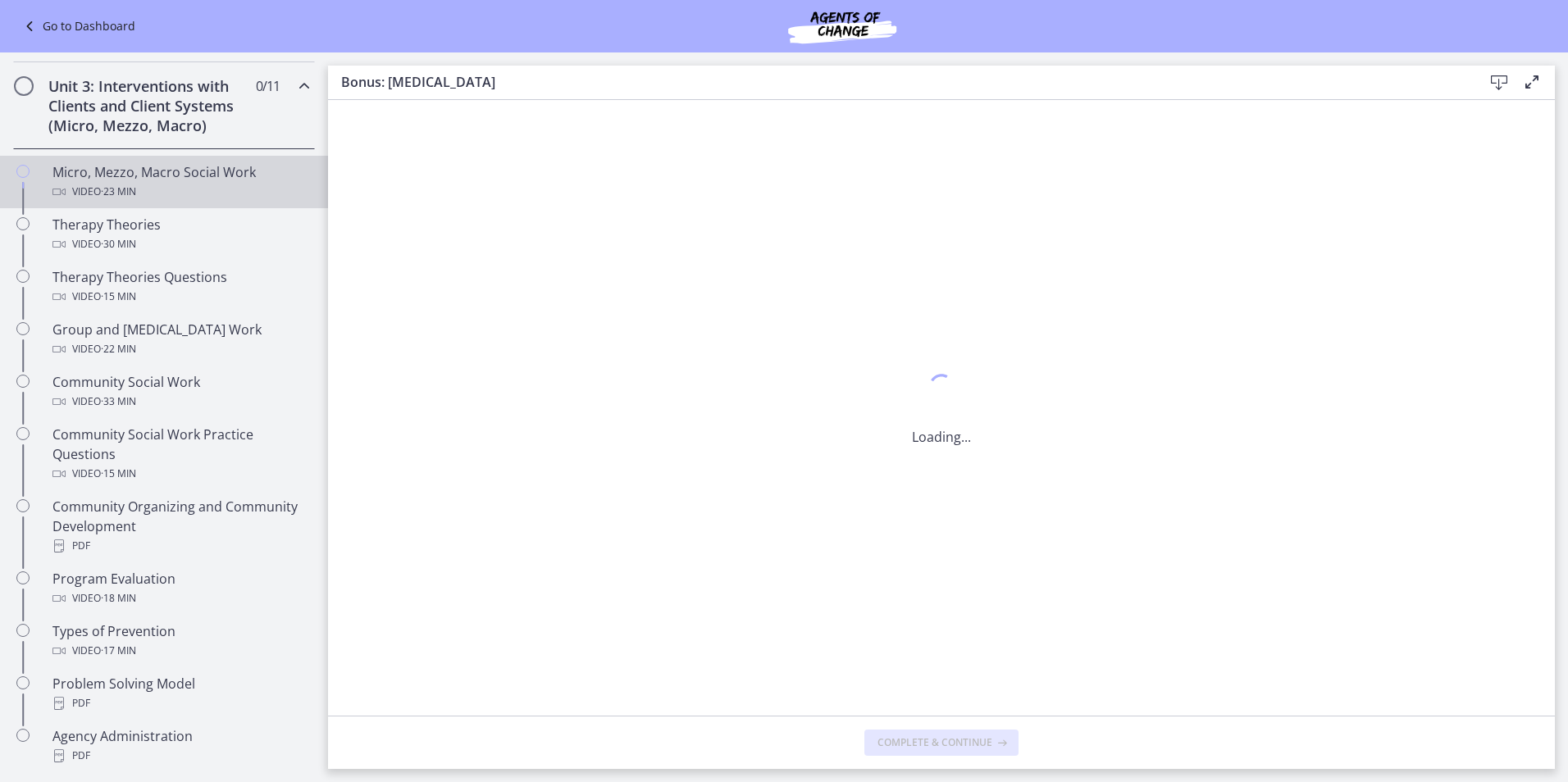
scroll to position [0, 0]
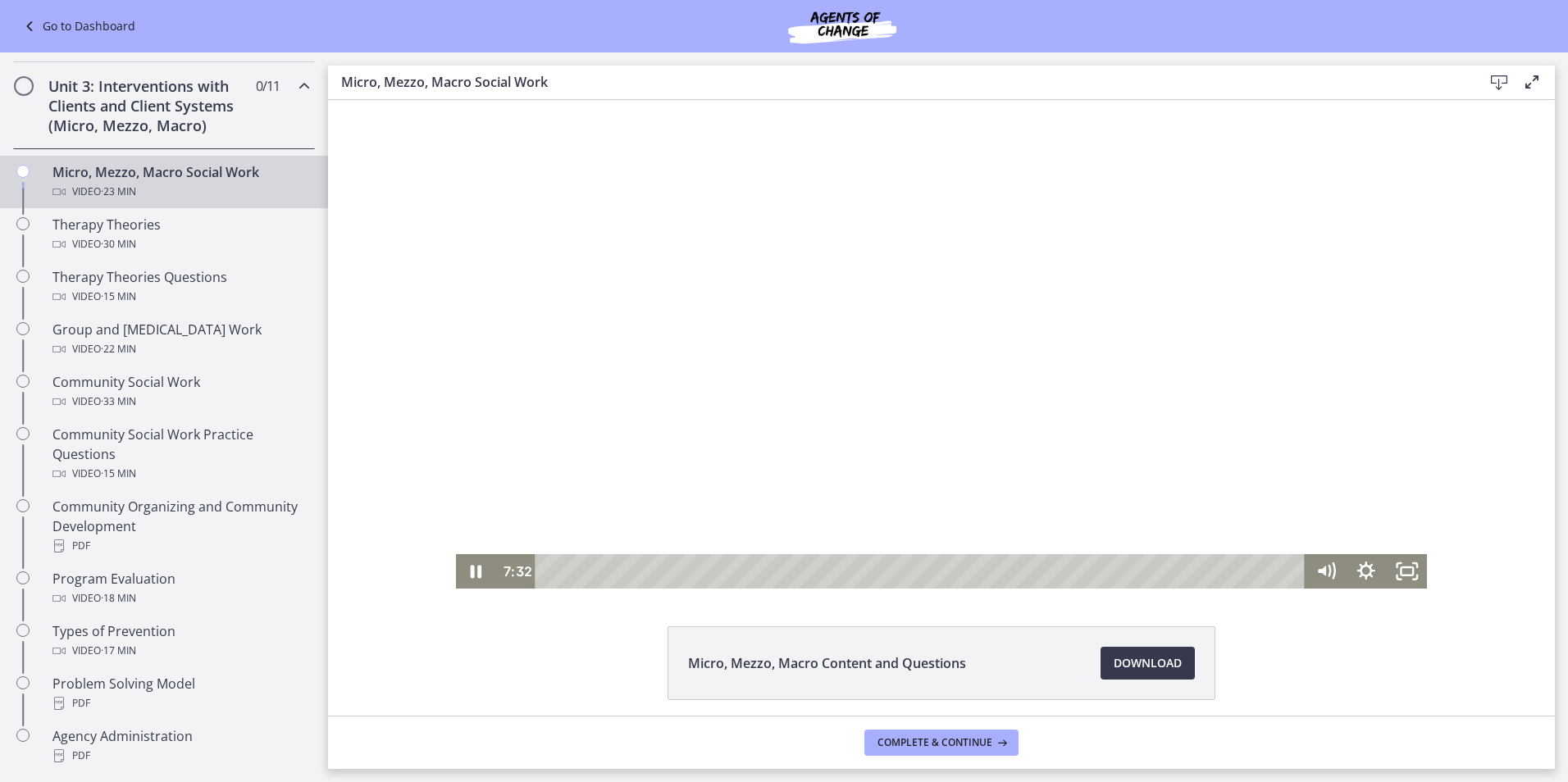
click at [855, 459] on div at bounding box center [942, 344] width 972 height 488
click at [1394, 571] on icon "Fullscreen" at bounding box center [1407, 571] width 48 height 41
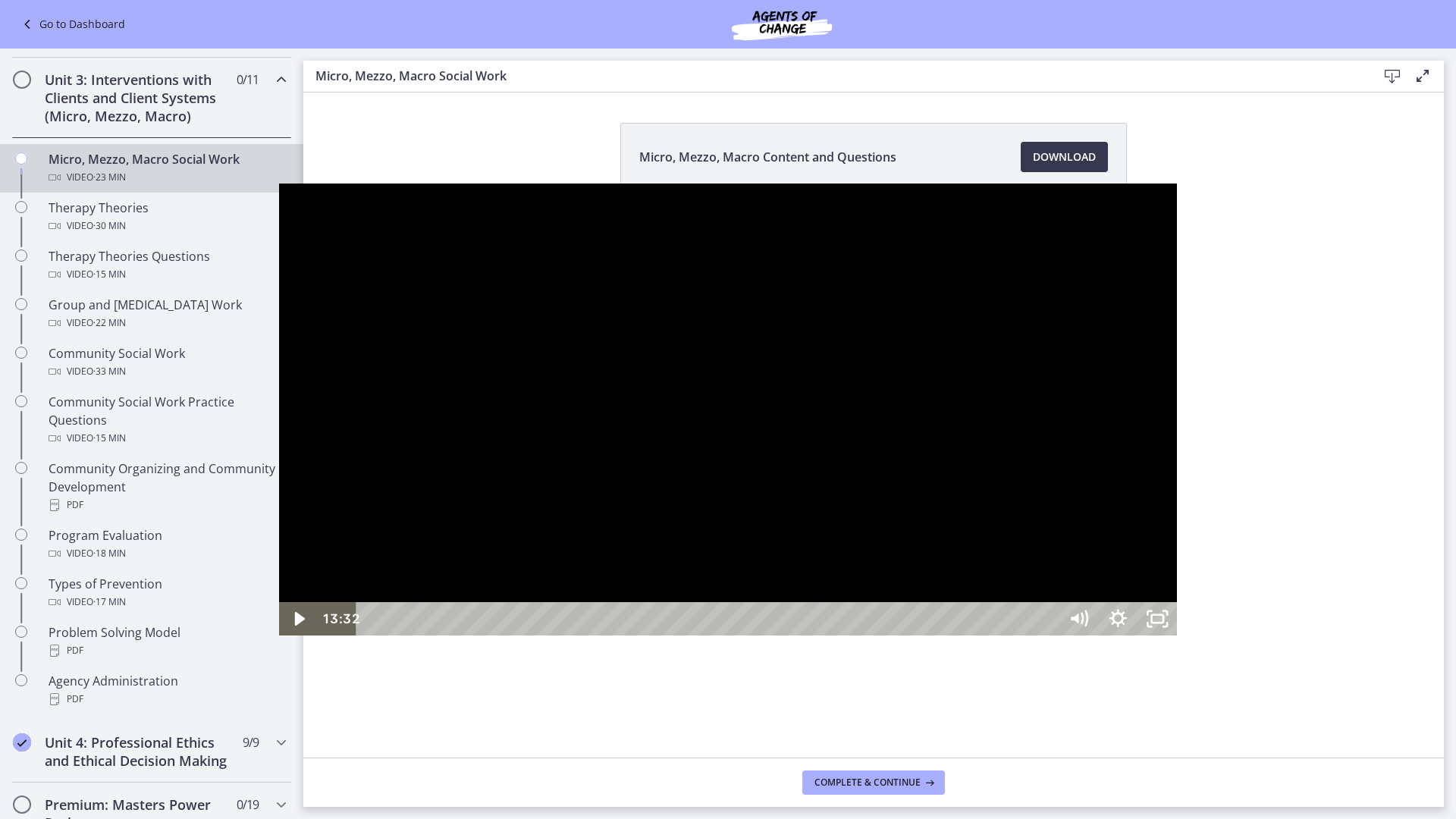
click at [1178, 497] on div at bounding box center [729, 409] width 899 height 452
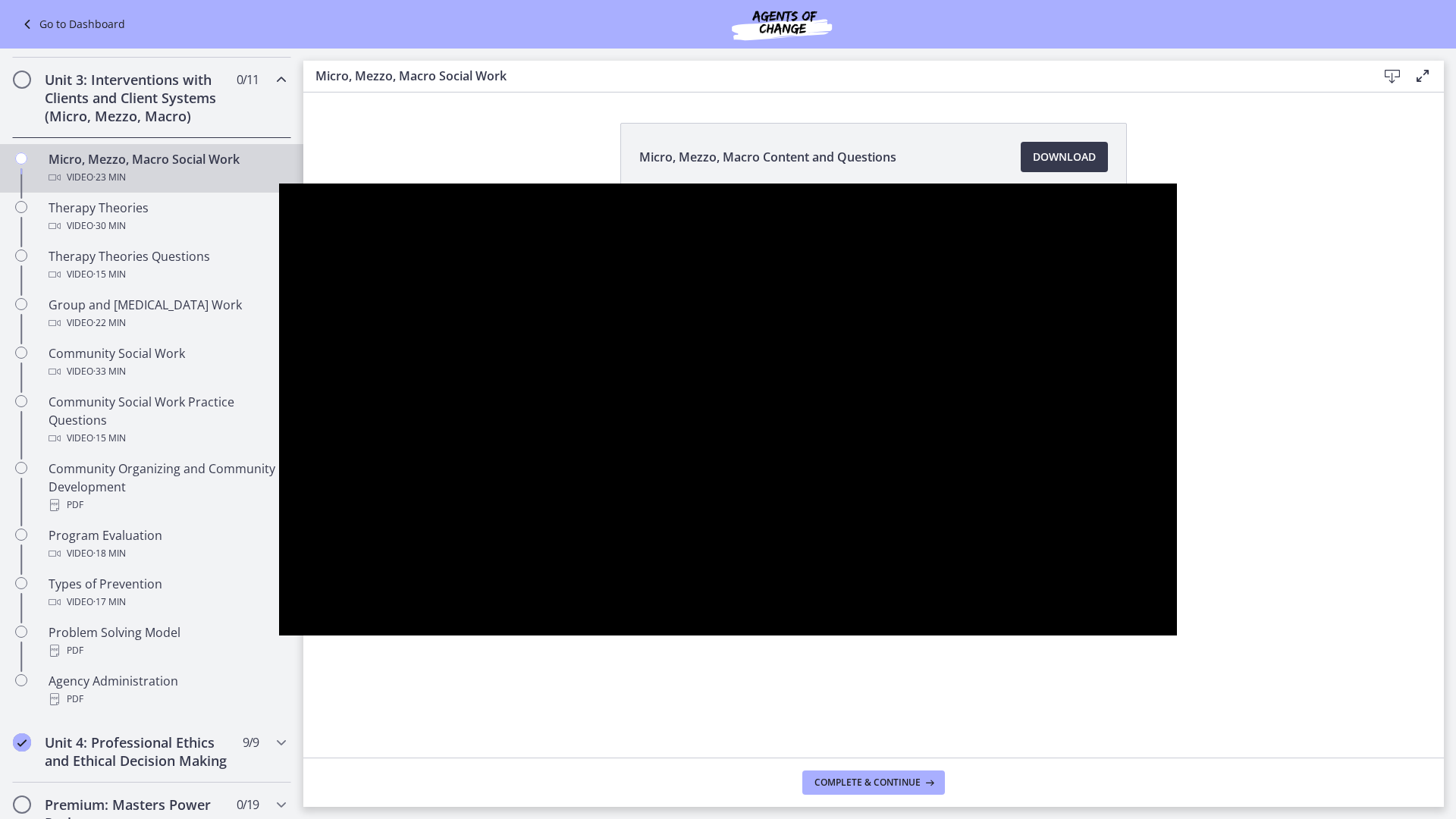
click at [279, 183] on button "Pause: cbe5fj9t4o1cl02sigfg.mp4" at bounding box center [279, 183] width 1 height 1
click at [279, 183] on button "Play Video: cbe5fj9t4o1cl02sigfg.mp4" at bounding box center [279, 183] width 1 height 1
click at [279, 183] on button "Pause: cbe5fj9t4o1cl02sigfg.mp4" at bounding box center [279, 183] width 1 height 1
click at [279, 183] on button "Play Video: cbe5fj9t4o1cl02sigfg.mp4" at bounding box center [279, 183] width 1 height 1
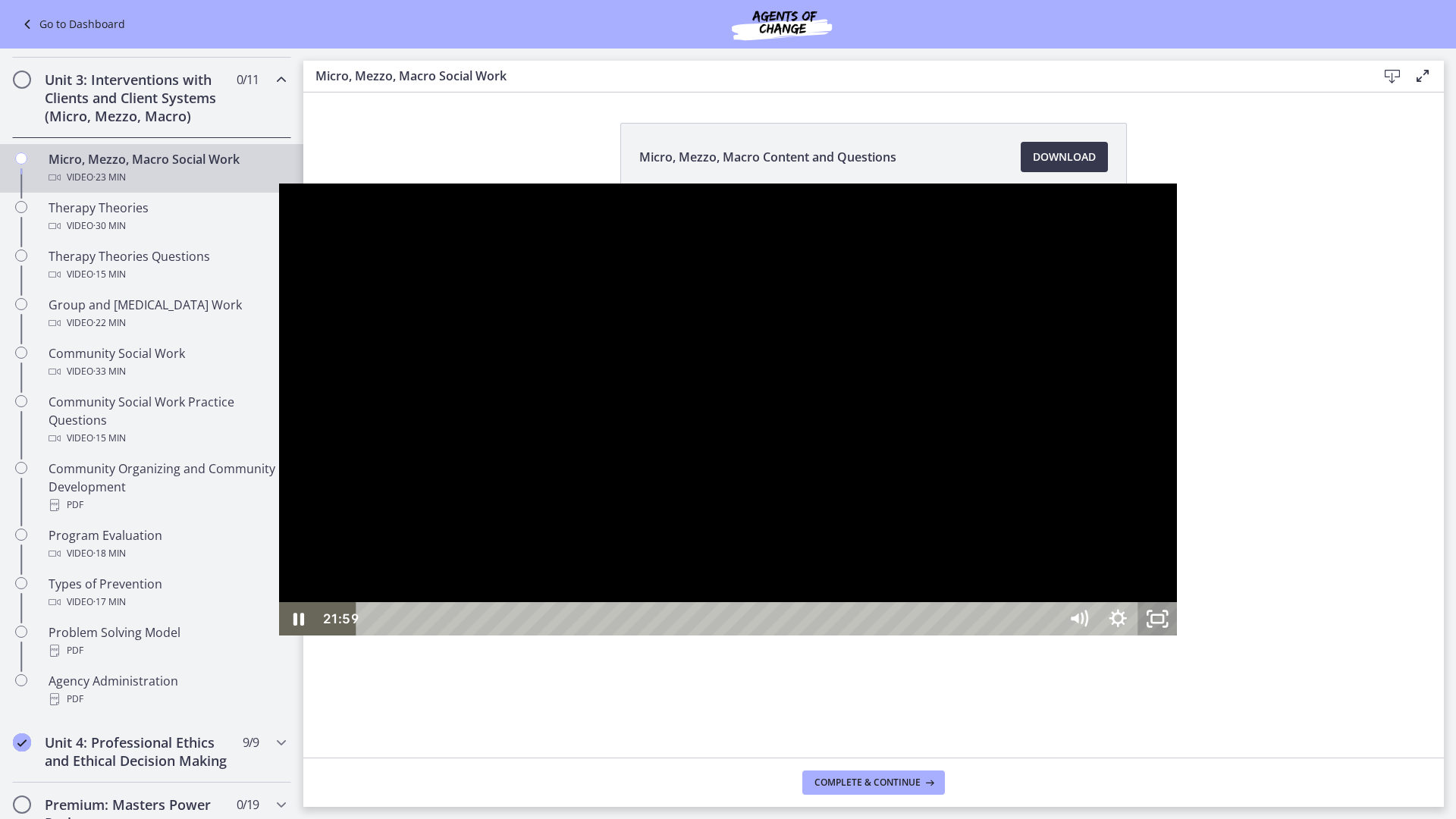
click at [1178, 636] on icon "Unfullscreen" at bounding box center [1157, 619] width 39 height 34
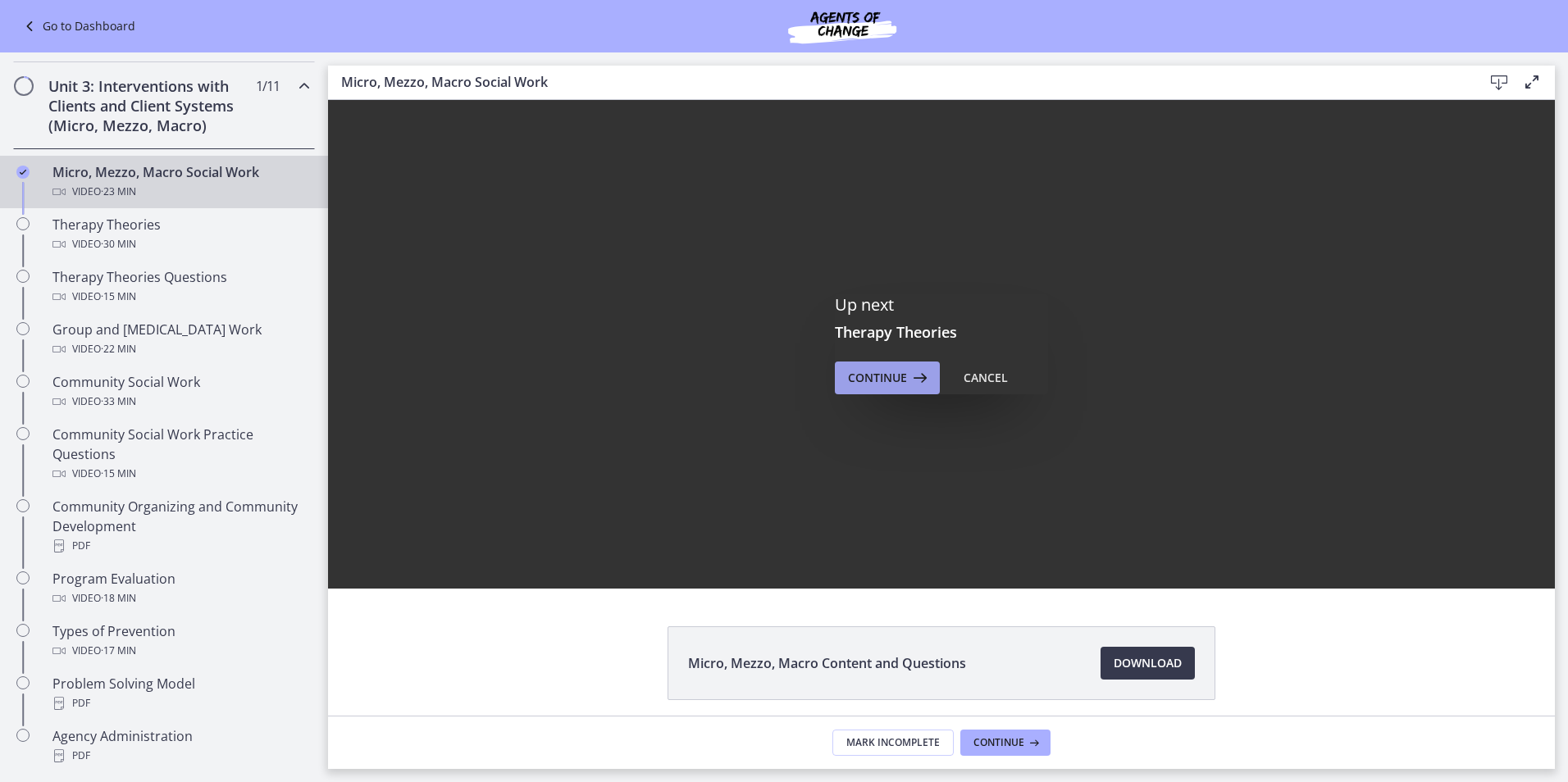
click at [850, 377] on span "Continue" at bounding box center [877, 378] width 59 height 20
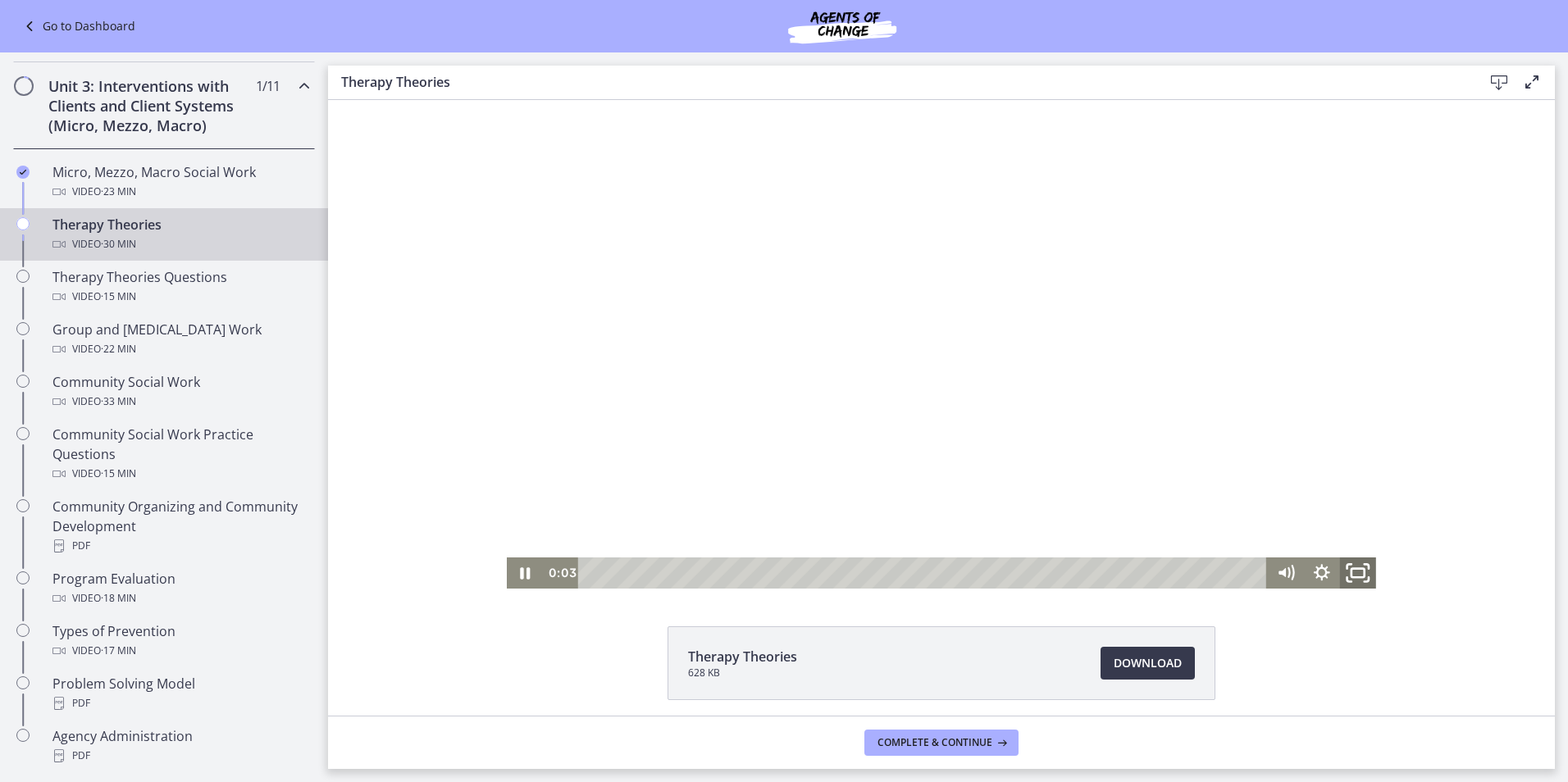
click at [1357, 576] on rect "Fullscreen" at bounding box center [1358, 573] width 13 height 9
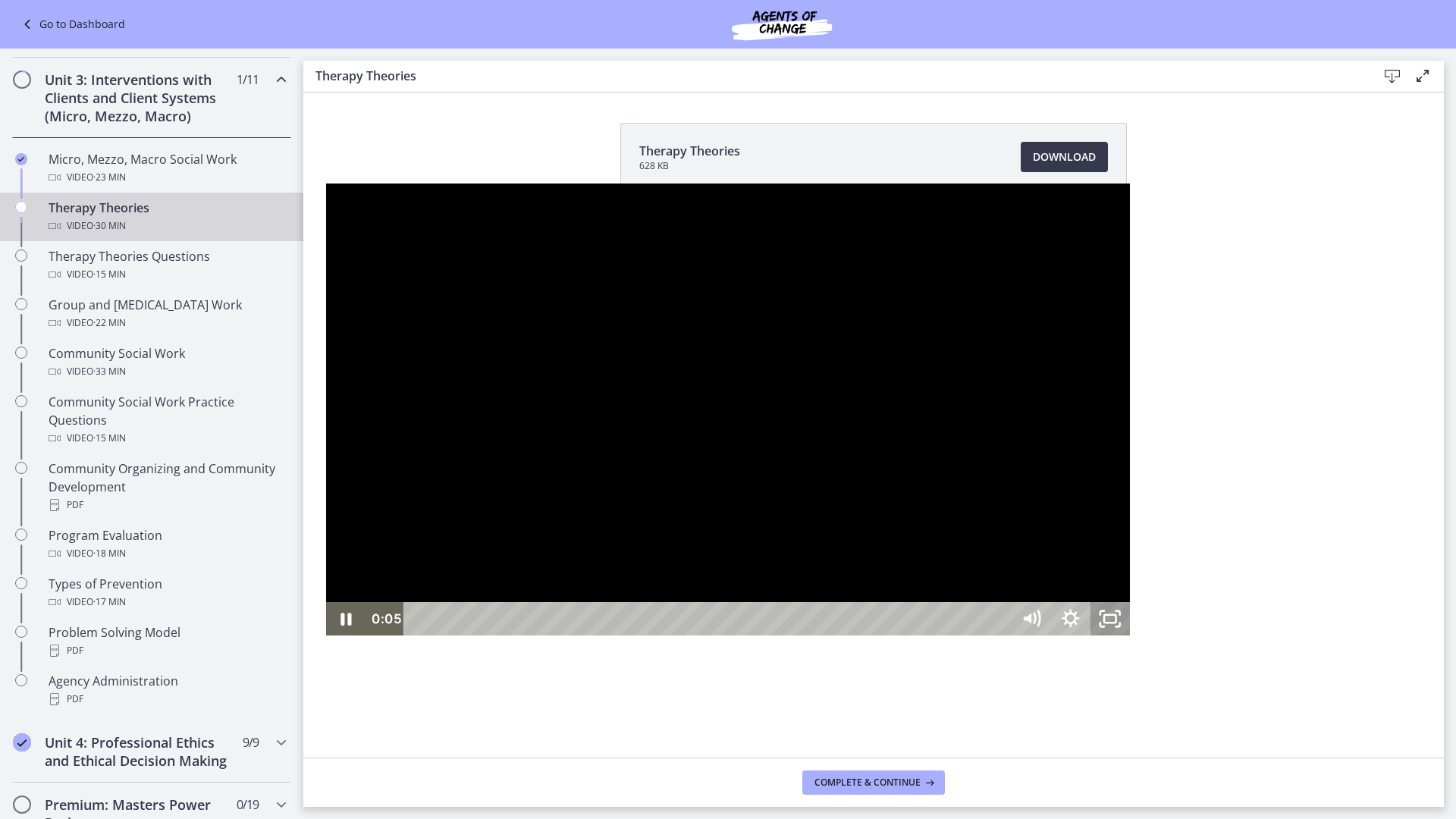
click at [1130, 636] on icon "Unfullscreen" at bounding box center [1110, 619] width 39 height 34
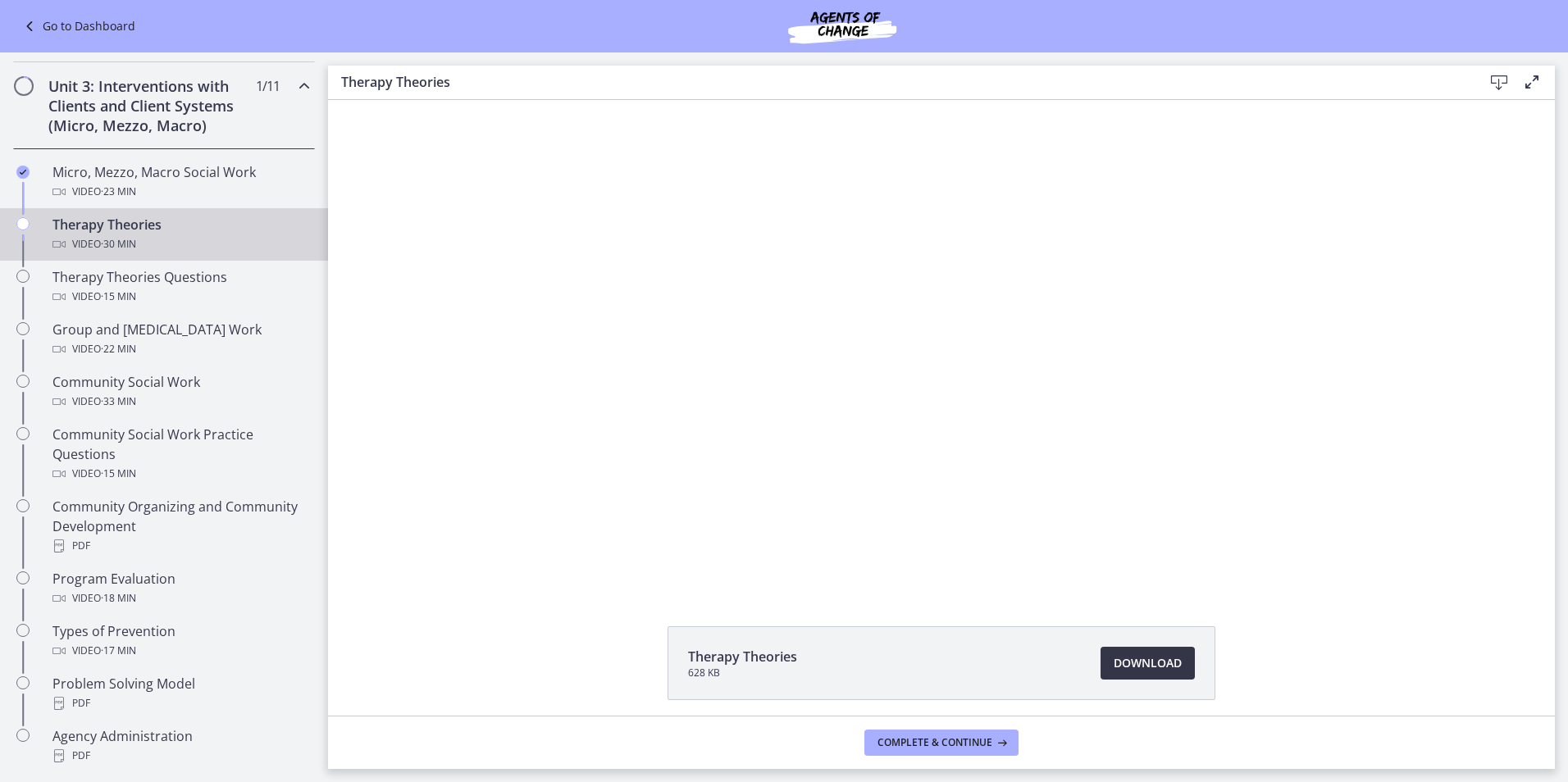
click at [1114, 668] on span "Download Opens in a new window" at bounding box center [1148, 663] width 68 height 20
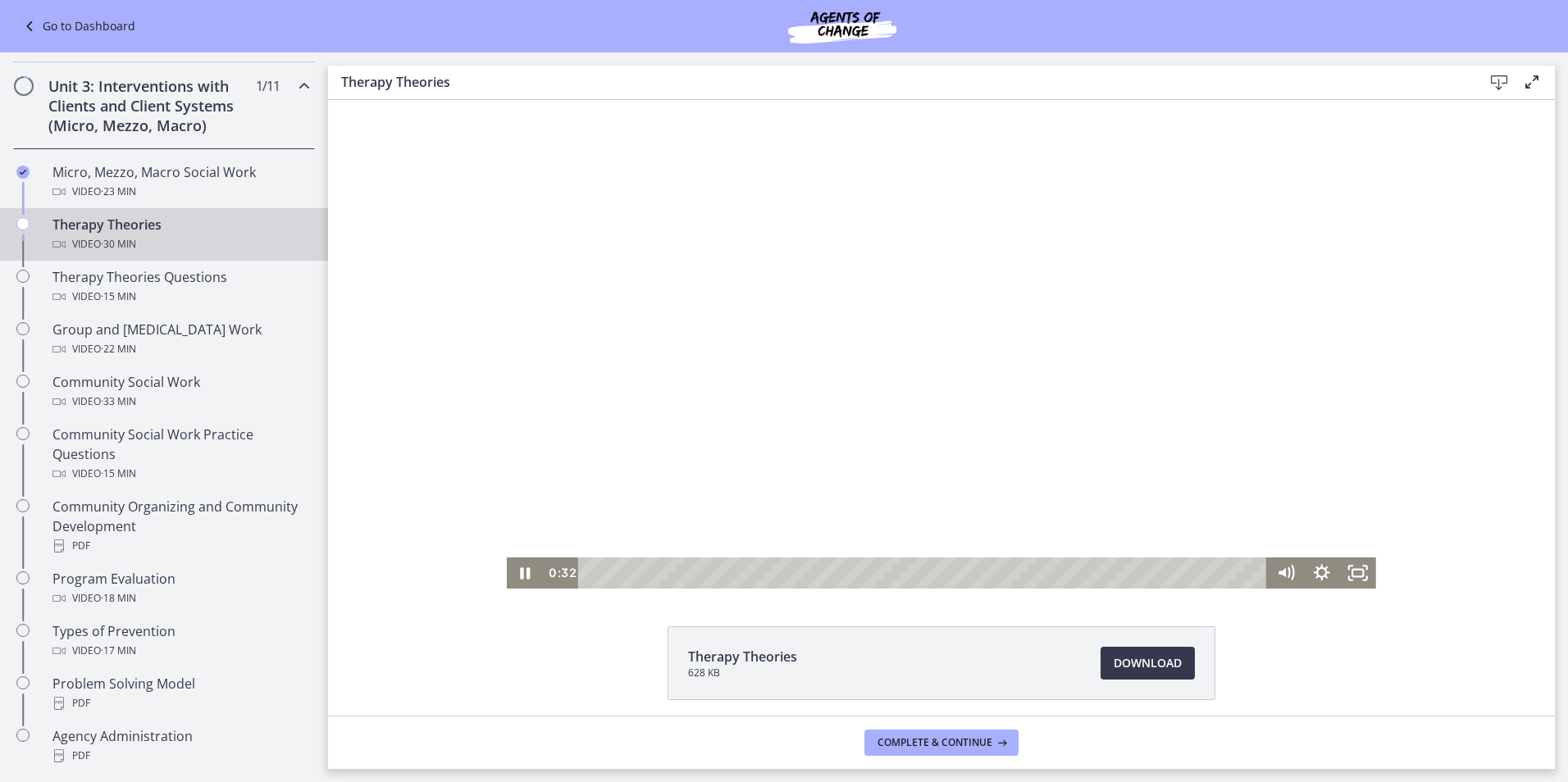
click at [625, 555] on div at bounding box center [942, 344] width 869 height 488
click at [530, 571] on icon "Play Video" at bounding box center [527, 573] width 37 height 32
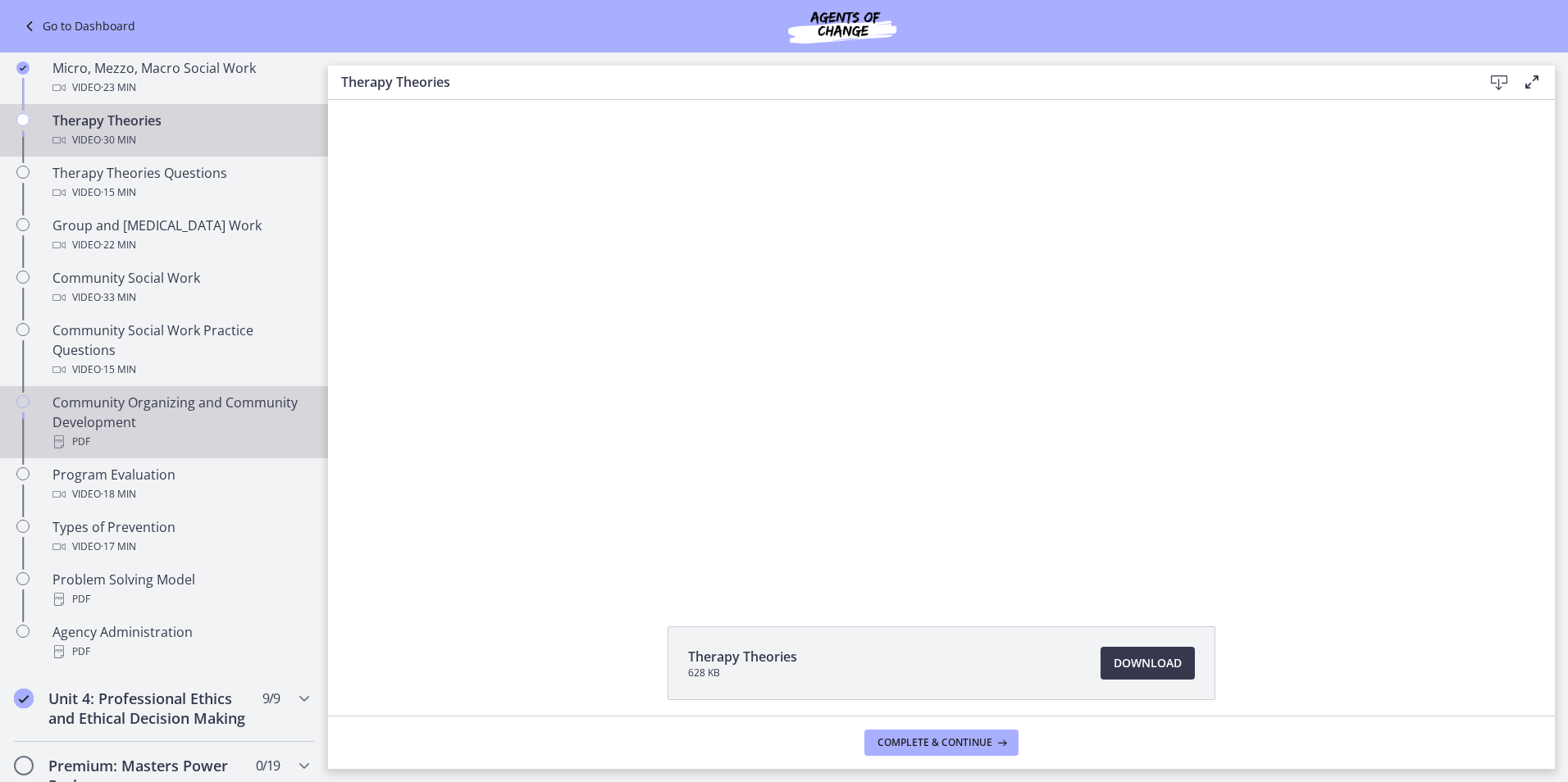
scroll to position [650, 0]
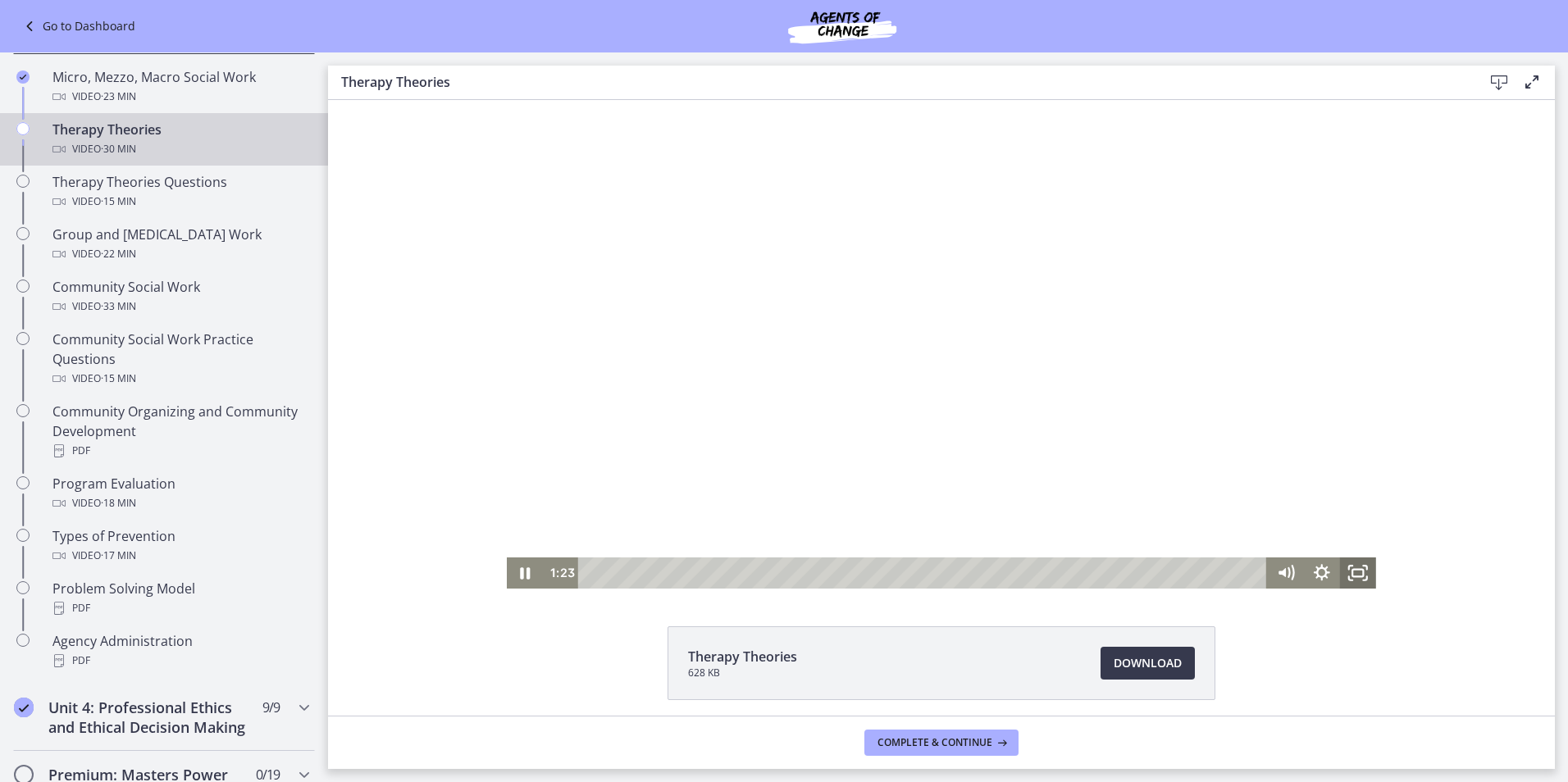
click at [1347, 570] on icon "Fullscreen" at bounding box center [1359, 573] width 37 height 32
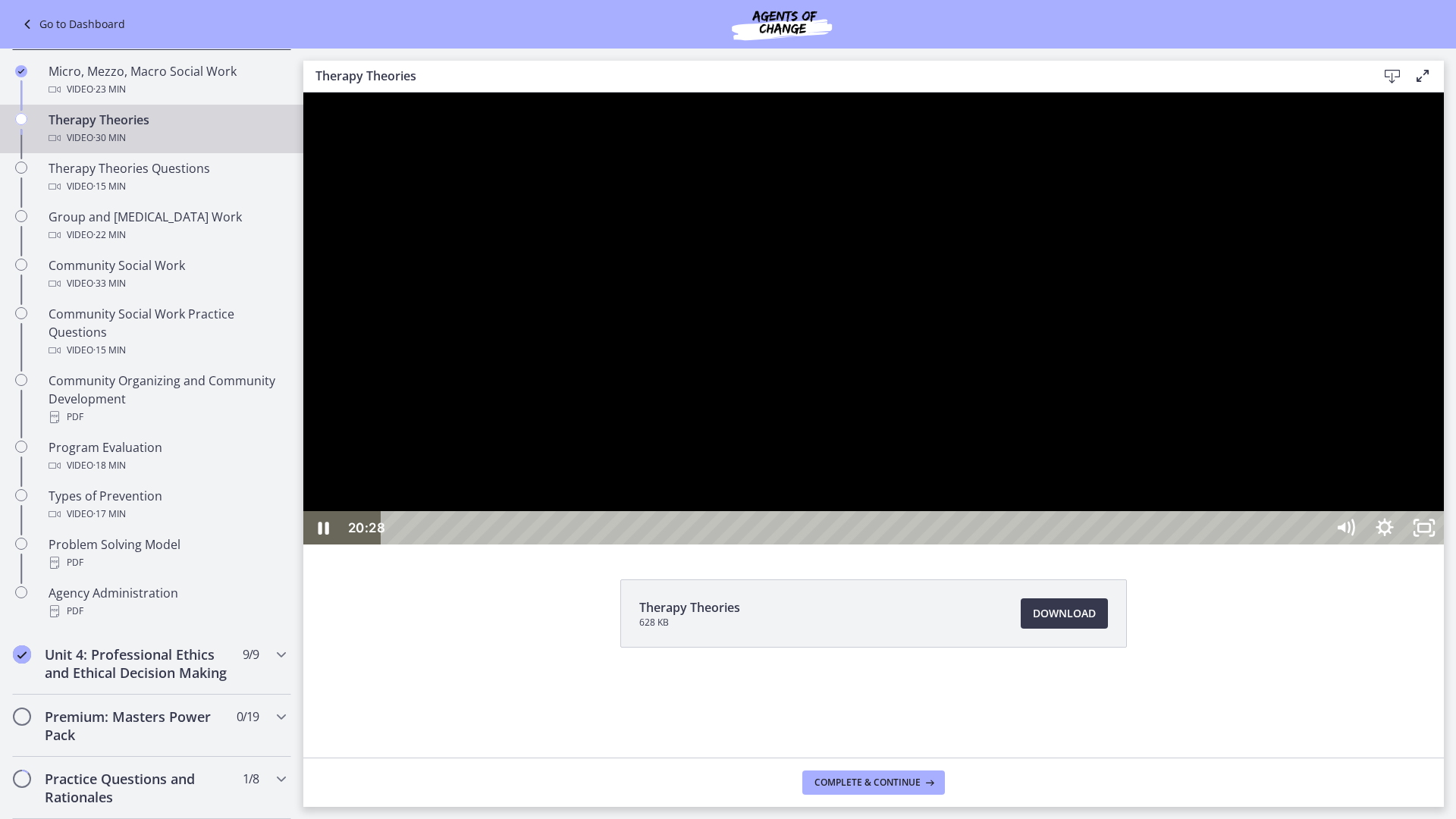
click at [1444, 544] on div at bounding box center [874, 318] width 1141 height 452
click at [1431, 531] on rect "Unfullscreen" at bounding box center [1425, 528] width 12 height 8
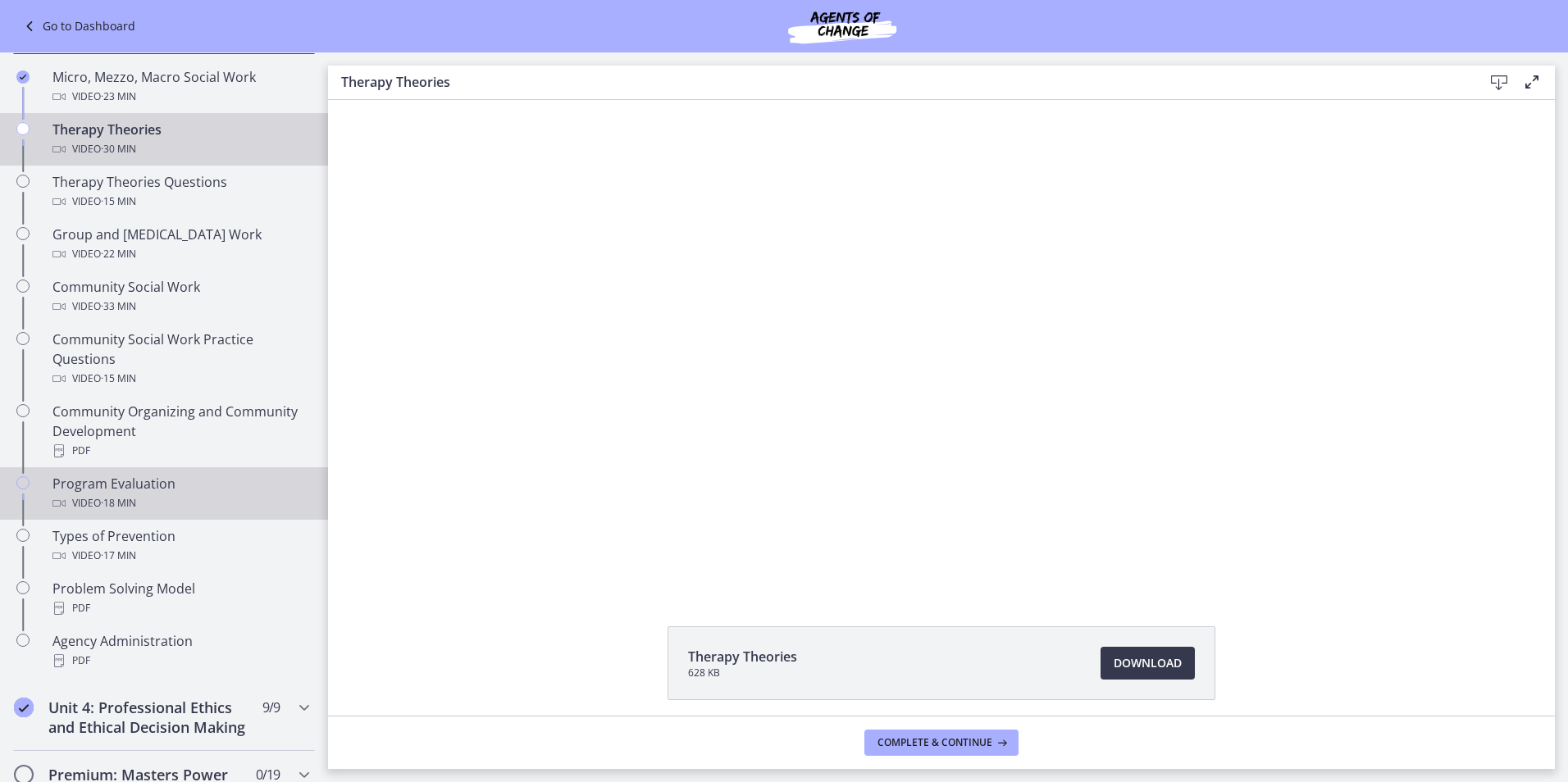
scroll to position [814, 0]
